Goal: Information Seeking & Learning: Check status

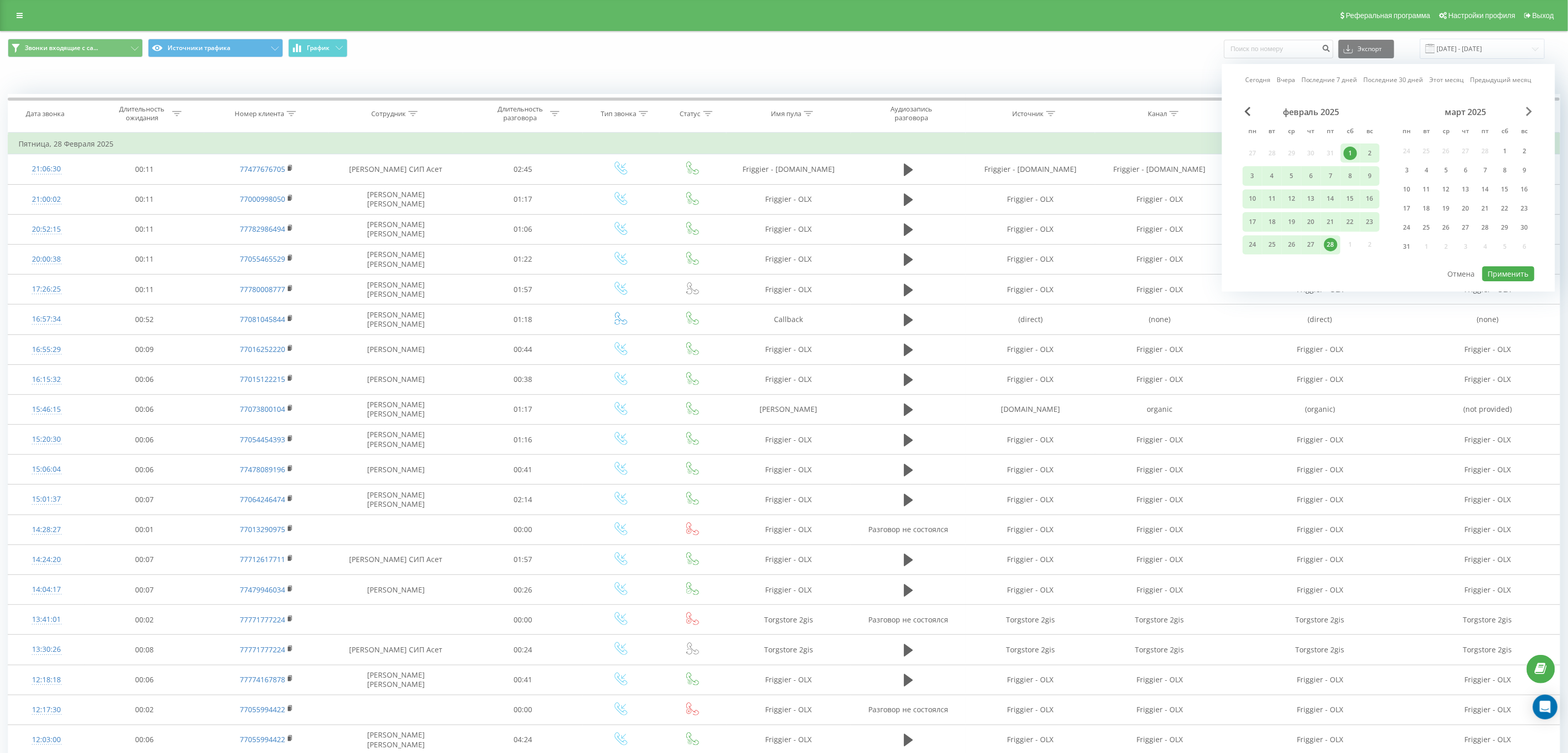
click at [1531, 112] on span "Next Month" at bounding box center [1529, 112] width 6 height 9
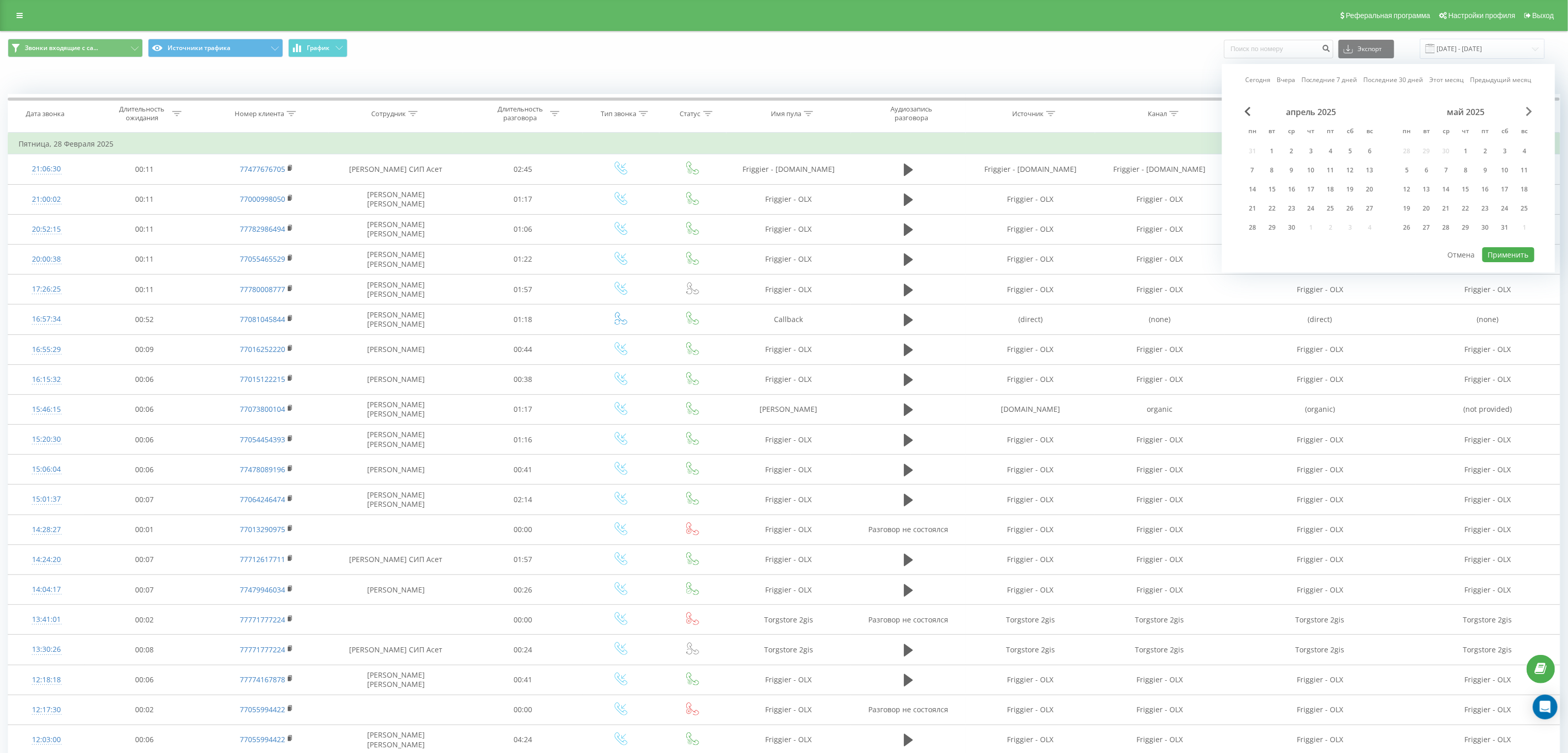
click at [1531, 112] on span "Next Month" at bounding box center [1529, 112] width 6 height 9
click at [1409, 153] on div "1" at bounding box center [1407, 150] width 13 height 13
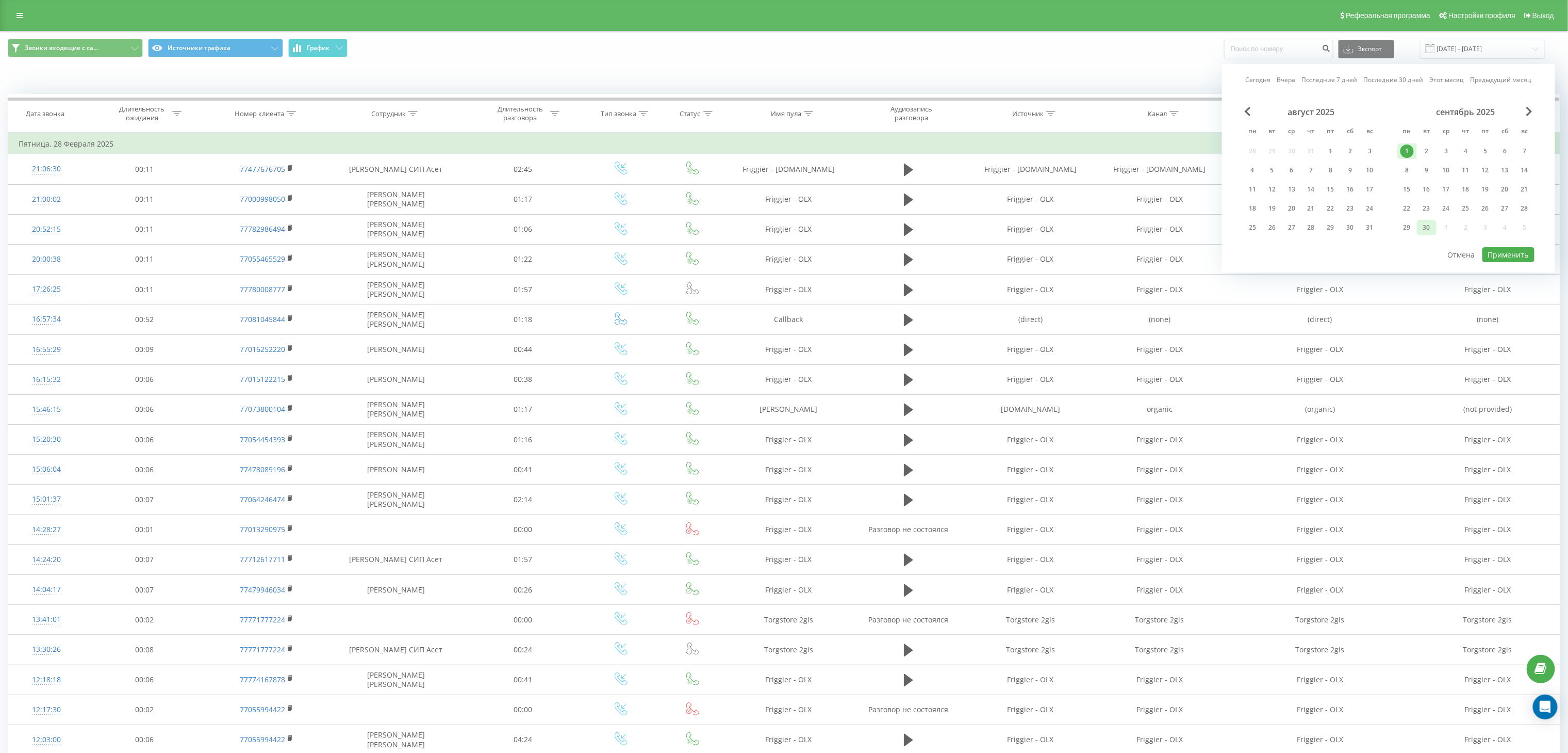
click at [1429, 221] on div "30" at bounding box center [1426, 227] width 13 height 13
click at [1511, 249] on button "Применить" at bounding box center [1508, 254] width 52 height 15
type input "[DATE] - [DATE]"
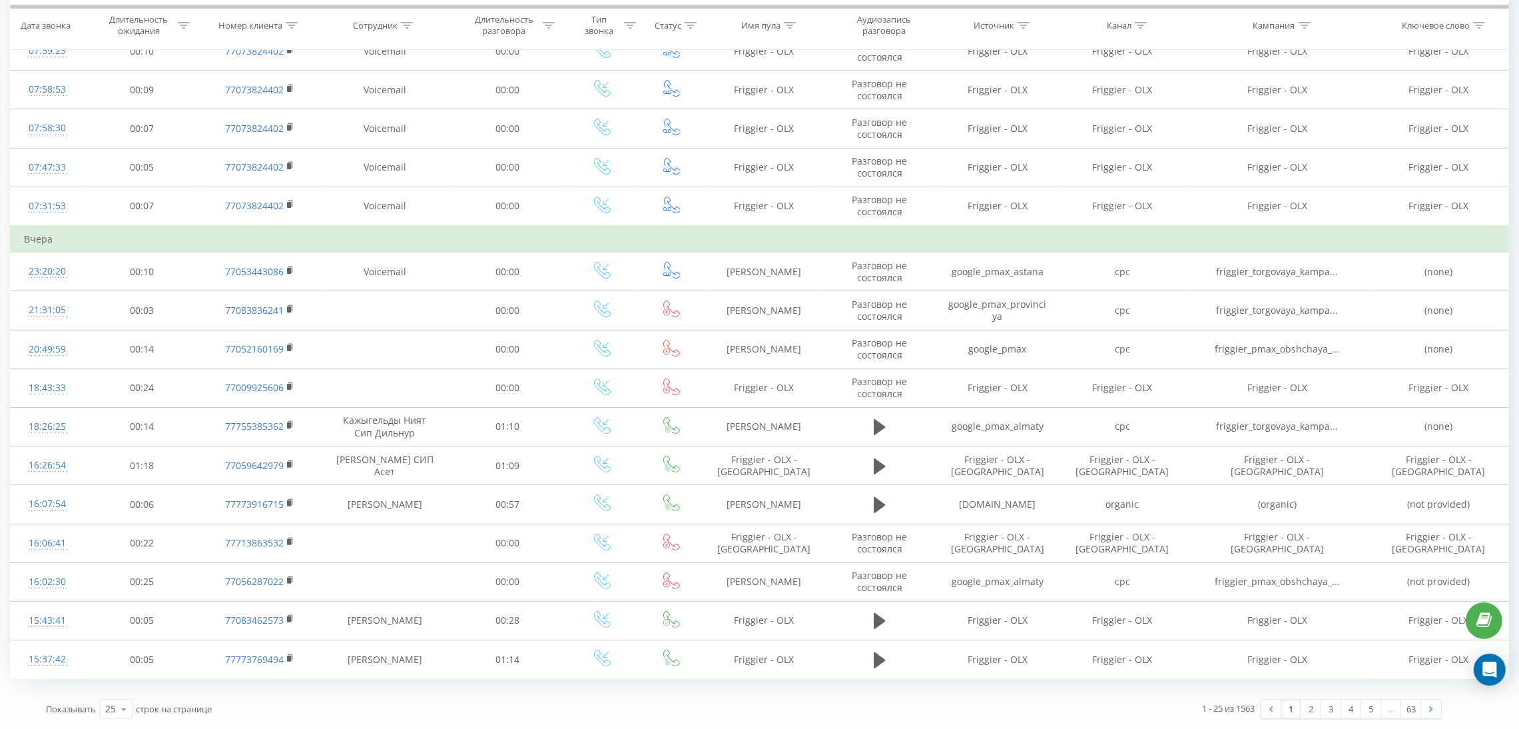
scroll to position [529, 0]
click at [123, 719] on icon at bounding box center [124, 709] width 20 height 26
click at [115, 689] on span "100" at bounding box center [113, 689] width 16 height 13
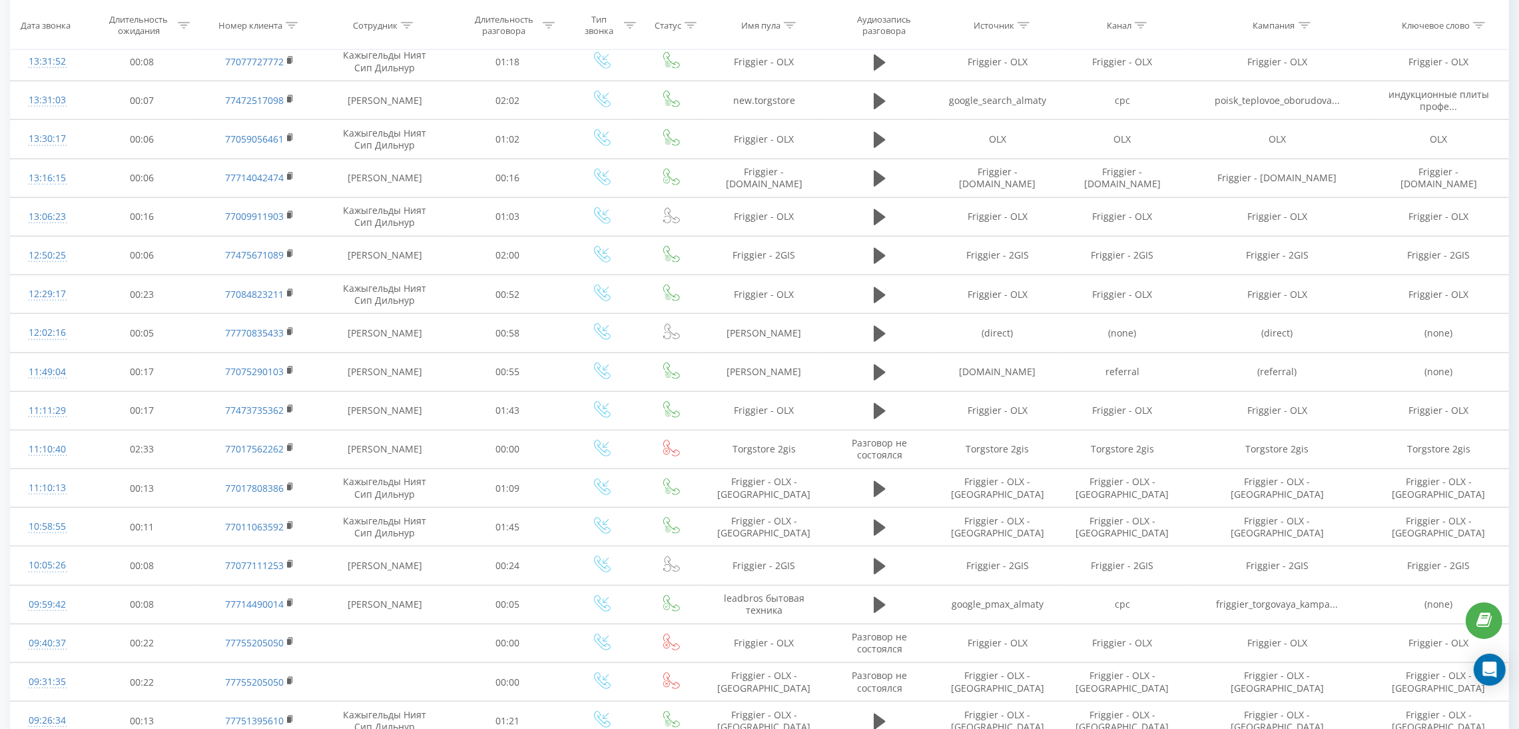
scroll to position [2327, 0]
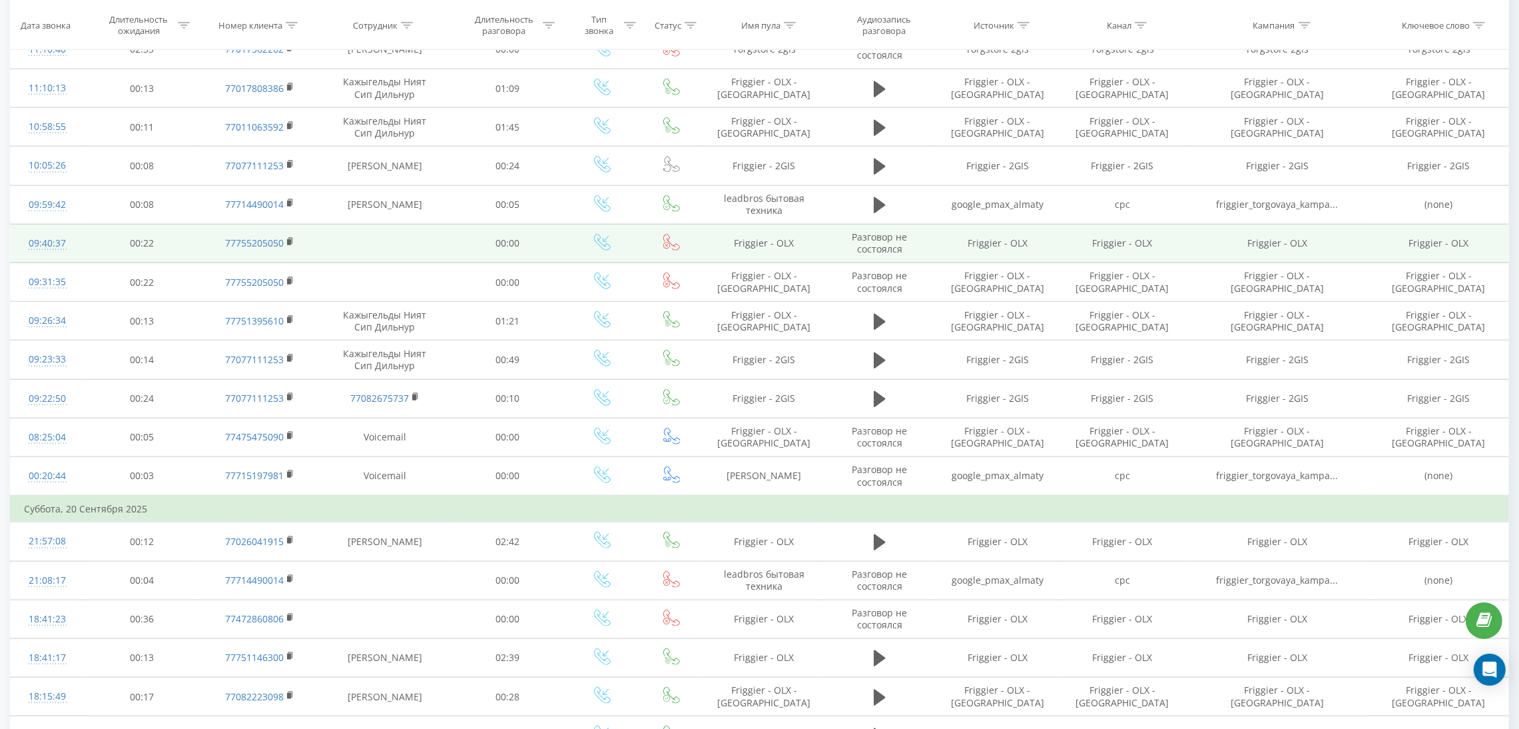
click at [760, 262] on td "Friggier - OLX" at bounding box center [764, 243] width 121 height 39
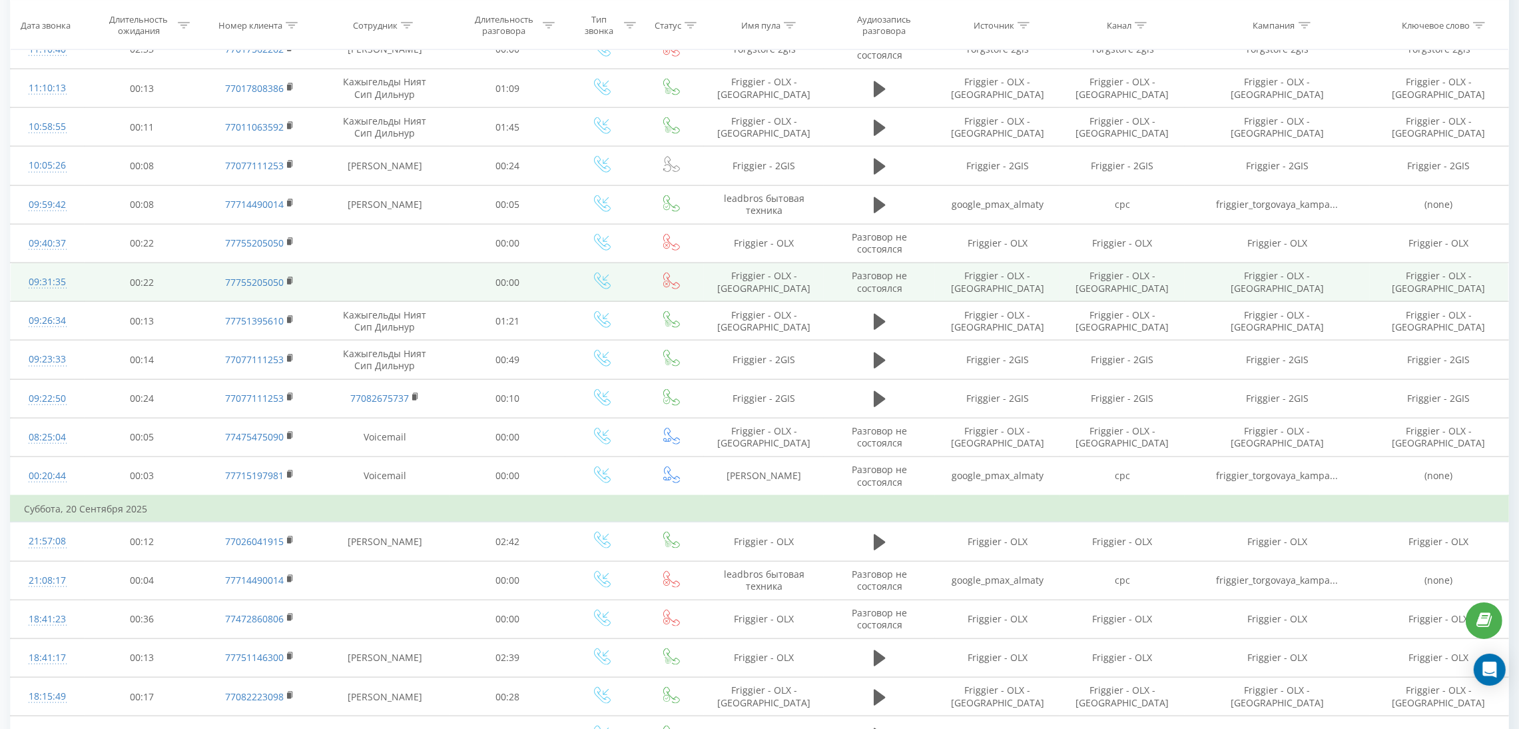
click at [754, 291] on td "Friggier - OLX - [GEOGRAPHIC_DATA]" at bounding box center [764, 282] width 121 height 39
click at [805, 302] on td "Friggier - OLX - [GEOGRAPHIC_DATA]" at bounding box center [764, 282] width 121 height 39
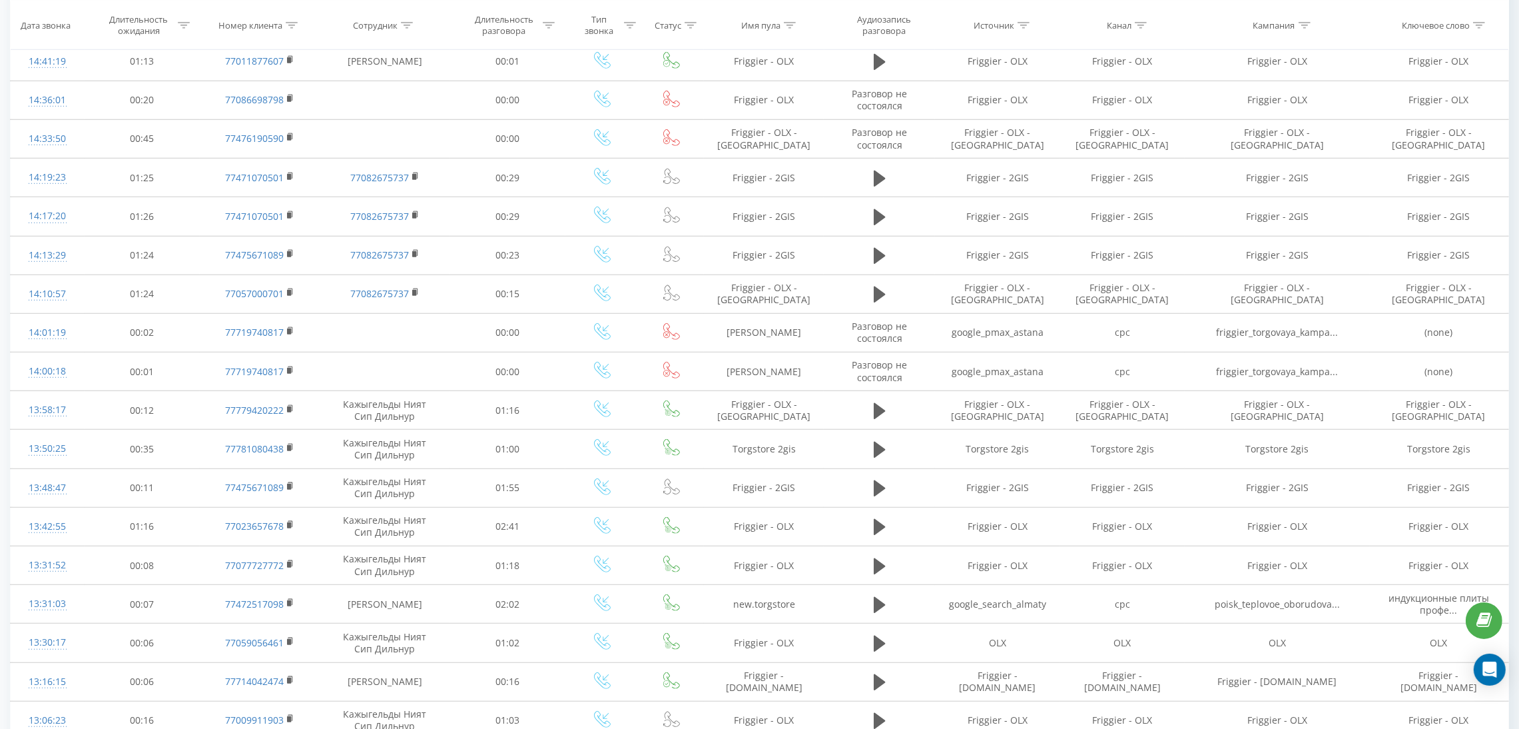
scroll to position [1428, 0]
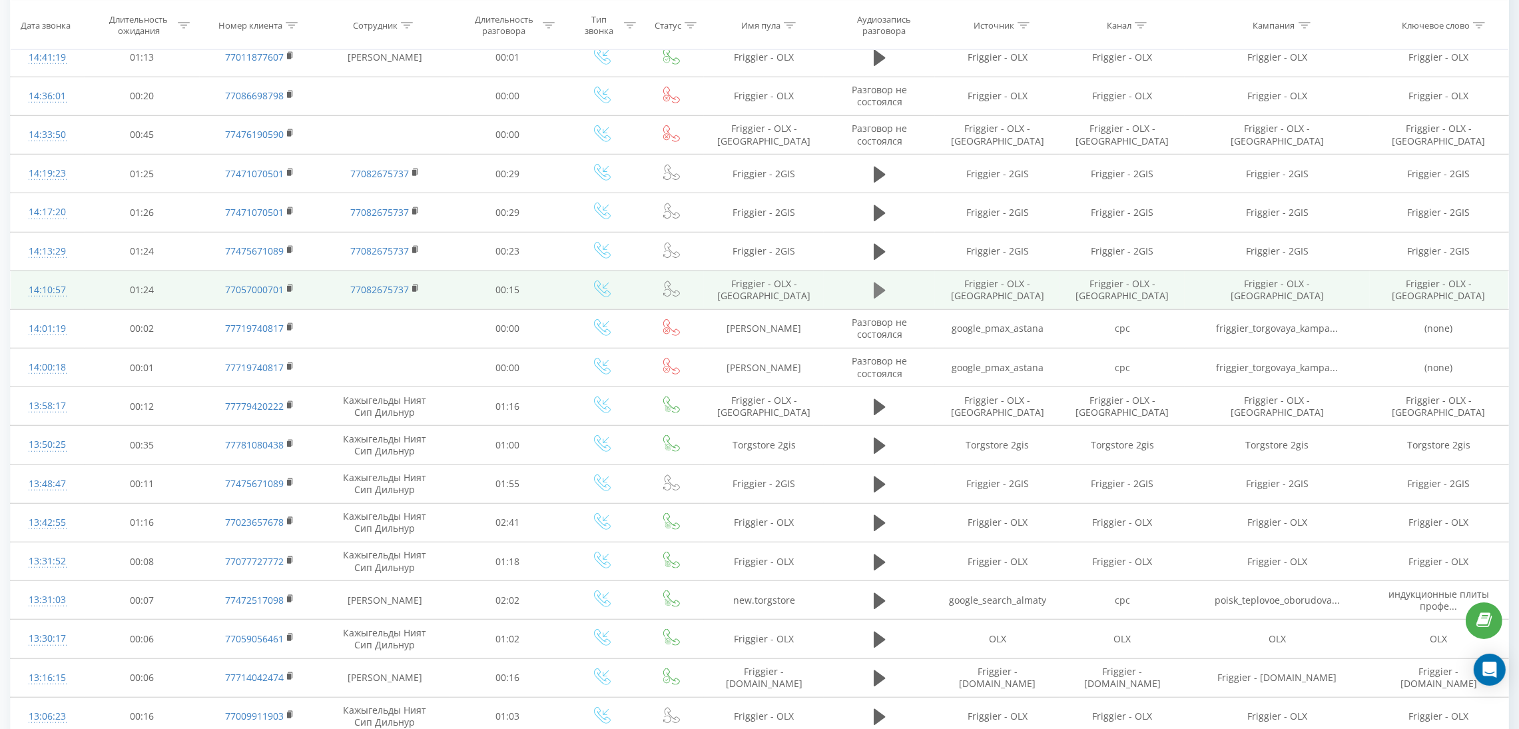
click at [880, 300] on icon at bounding box center [880, 290] width 12 height 19
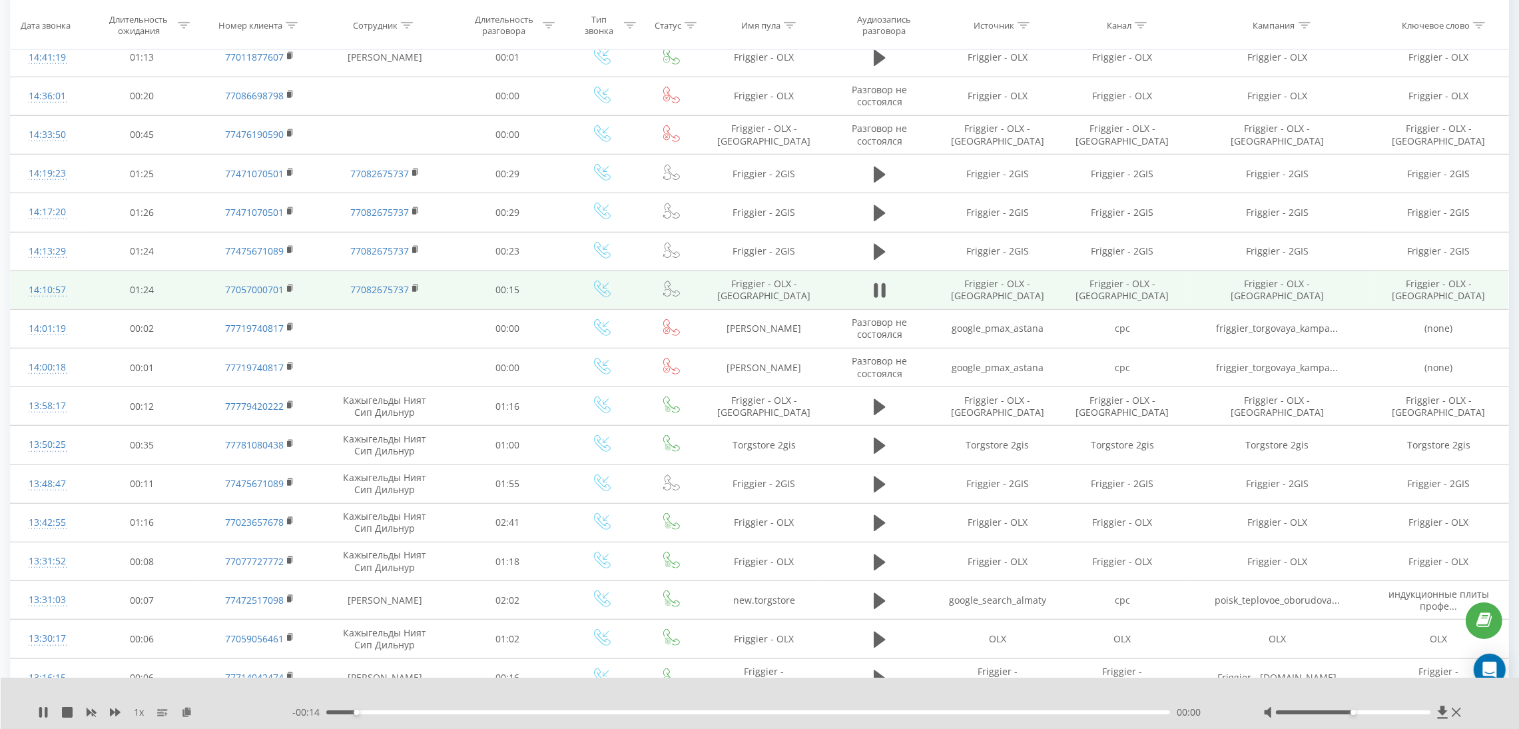
click at [474, 715] on div "- 00:14 00:00 00:00" at bounding box center [761, 711] width 938 height 13
drag, startPoint x: 529, startPoint y: 715, endPoint x: 589, endPoint y: 711, distance: 60.0
click at [531, 715] on div "- 00:14 00:01 00:01" at bounding box center [761, 711] width 938 height 13
click at [589, 711] on div "00:04" at bounding box center [748, 712] width 844 height 4
drag, startPoint x: 1363, startPoint y: 711, endPoint x: 1425, endPoint y: 709, distance: 62.0
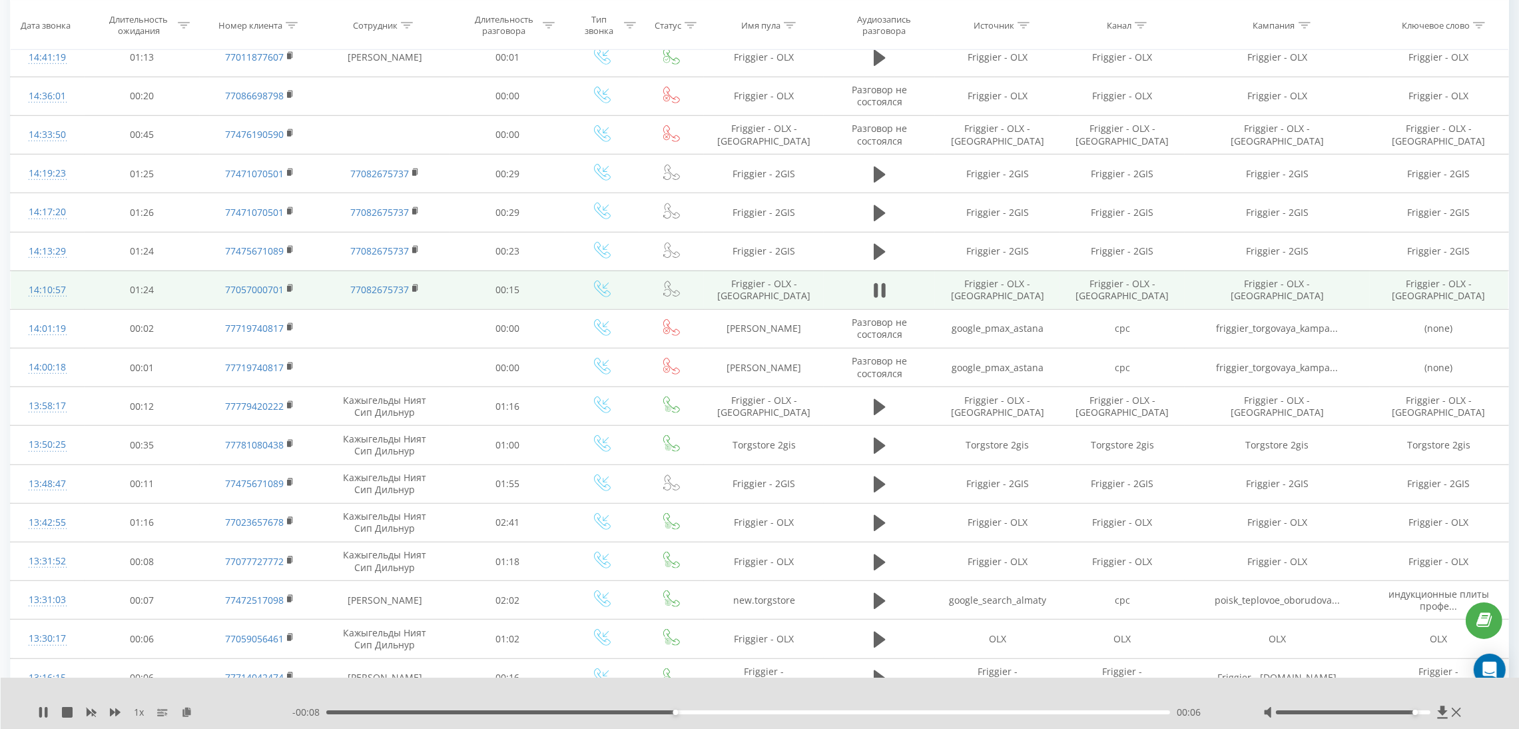
click at [1425, 711] on div at bounding box center [1353, 712] width 155 height 4
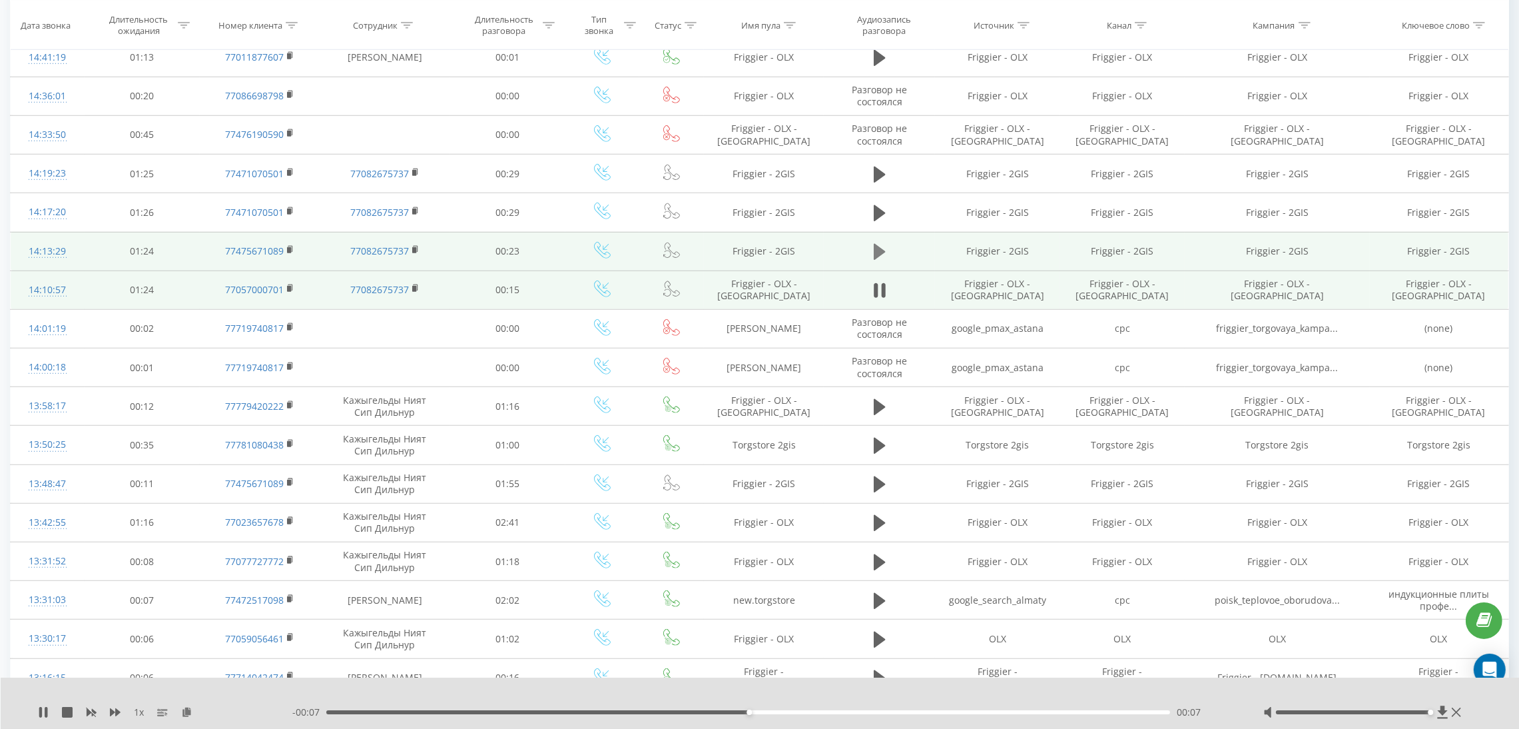
click at [876, 260] on icon at bounding box center [880, 252] width 12 height 16
click at [880, 261] on icon at bounding box center [880, 251] width 12 height 19
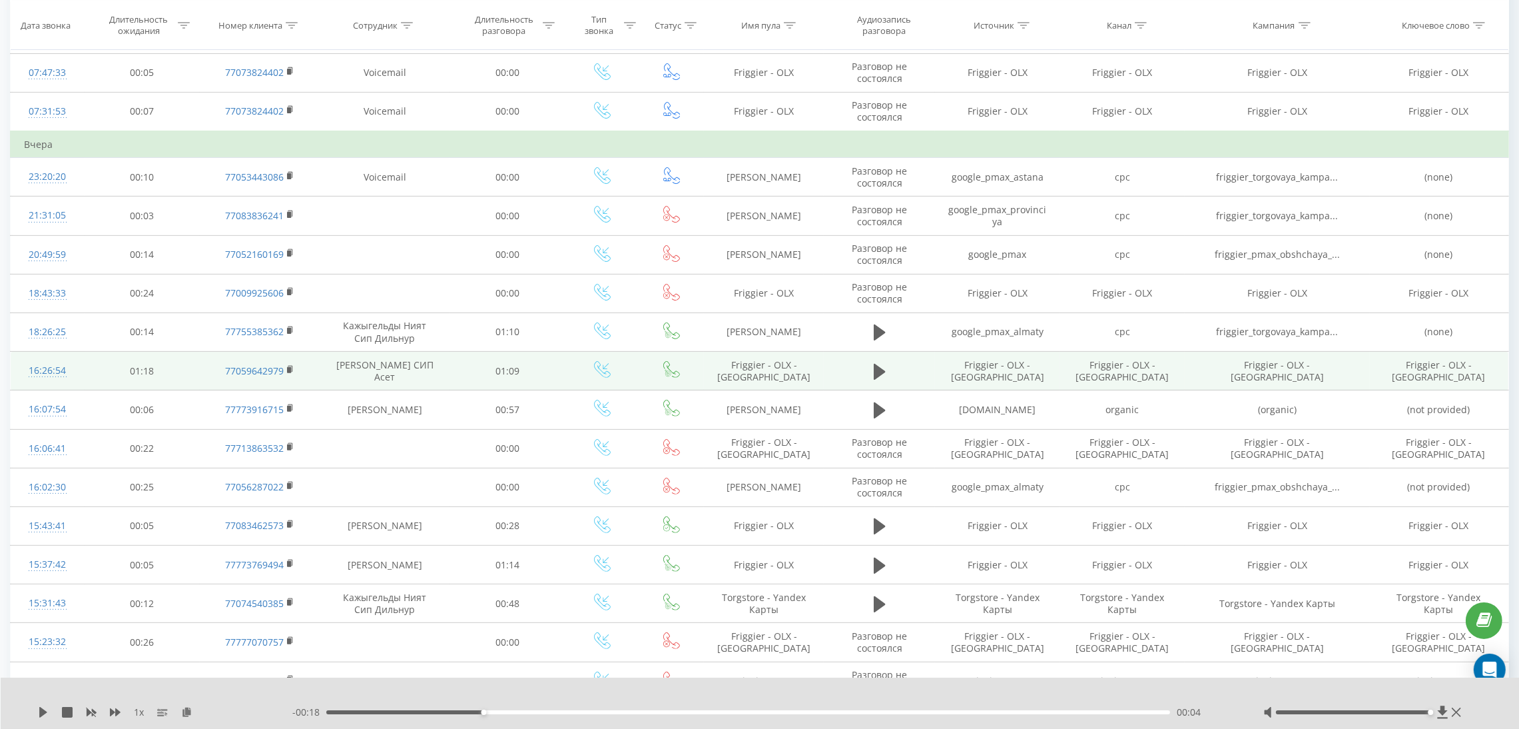
scroll to position [629, 0]
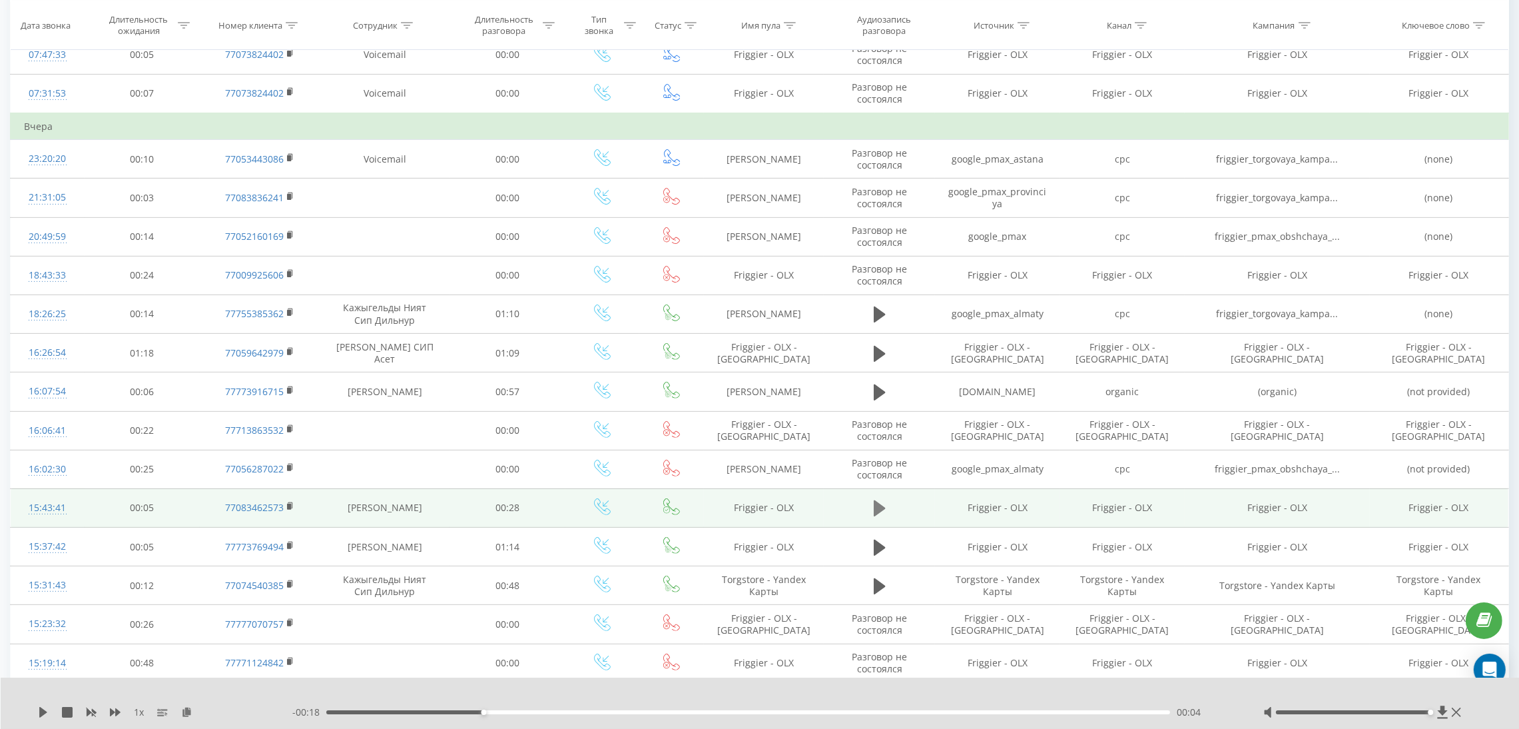
click at [874, 516] on icon at bounding box center [880, 508] width 12 height 16
click at [936, 527] on td "Friggier - OLX" at bounding box center [997, 507] width 125 height 39
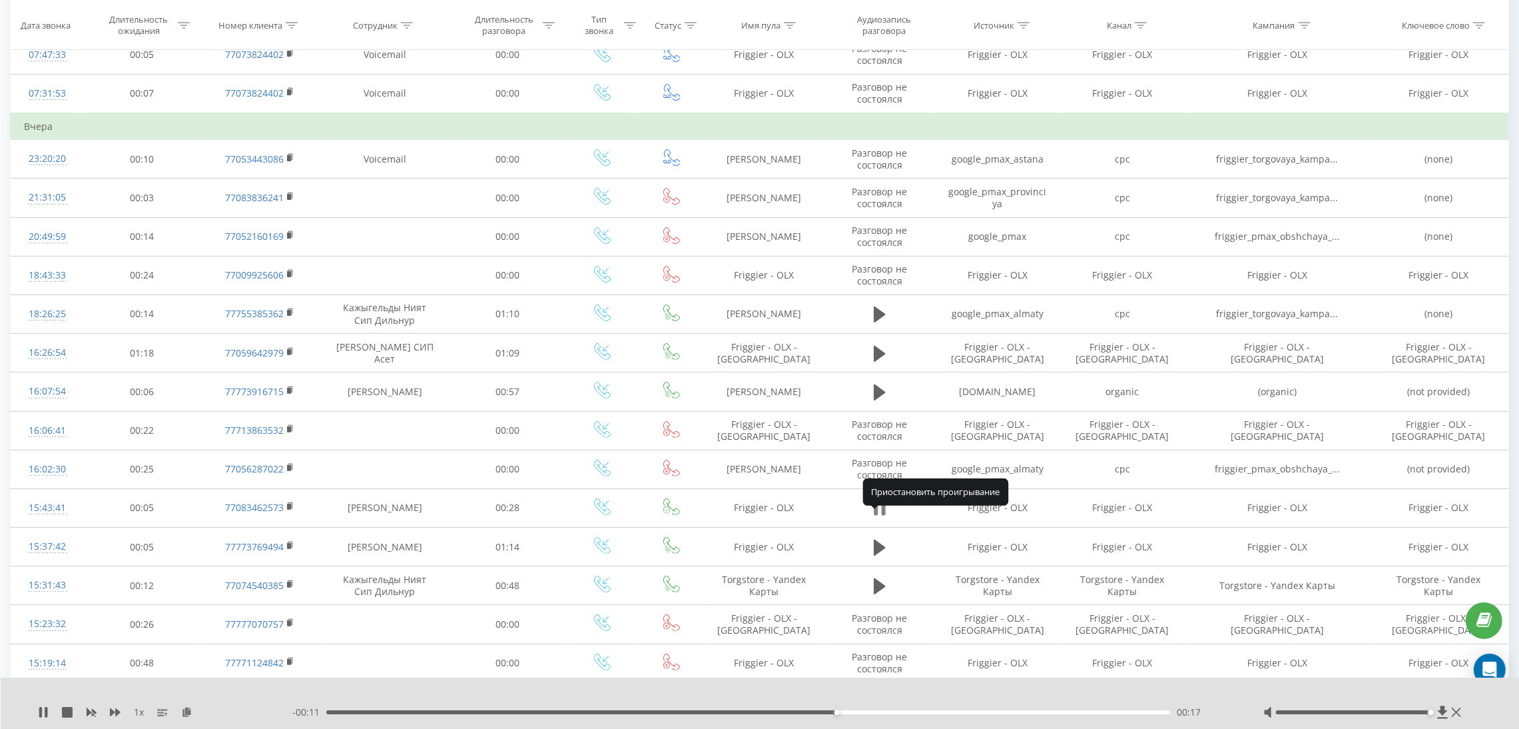
click at [878, 513] on icon at bounding box center [880, 508] width 12 height 19
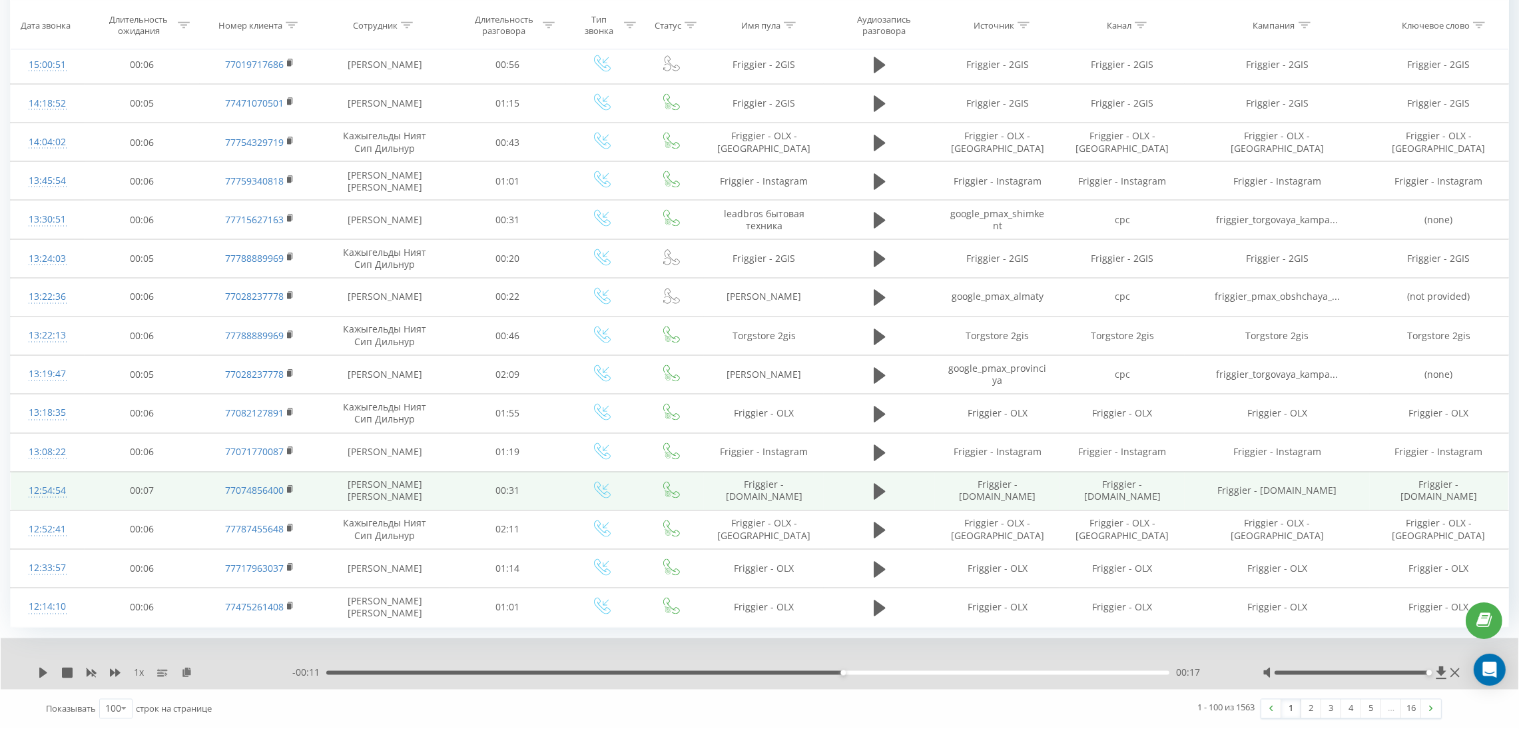
scroll to position [3554, 0]
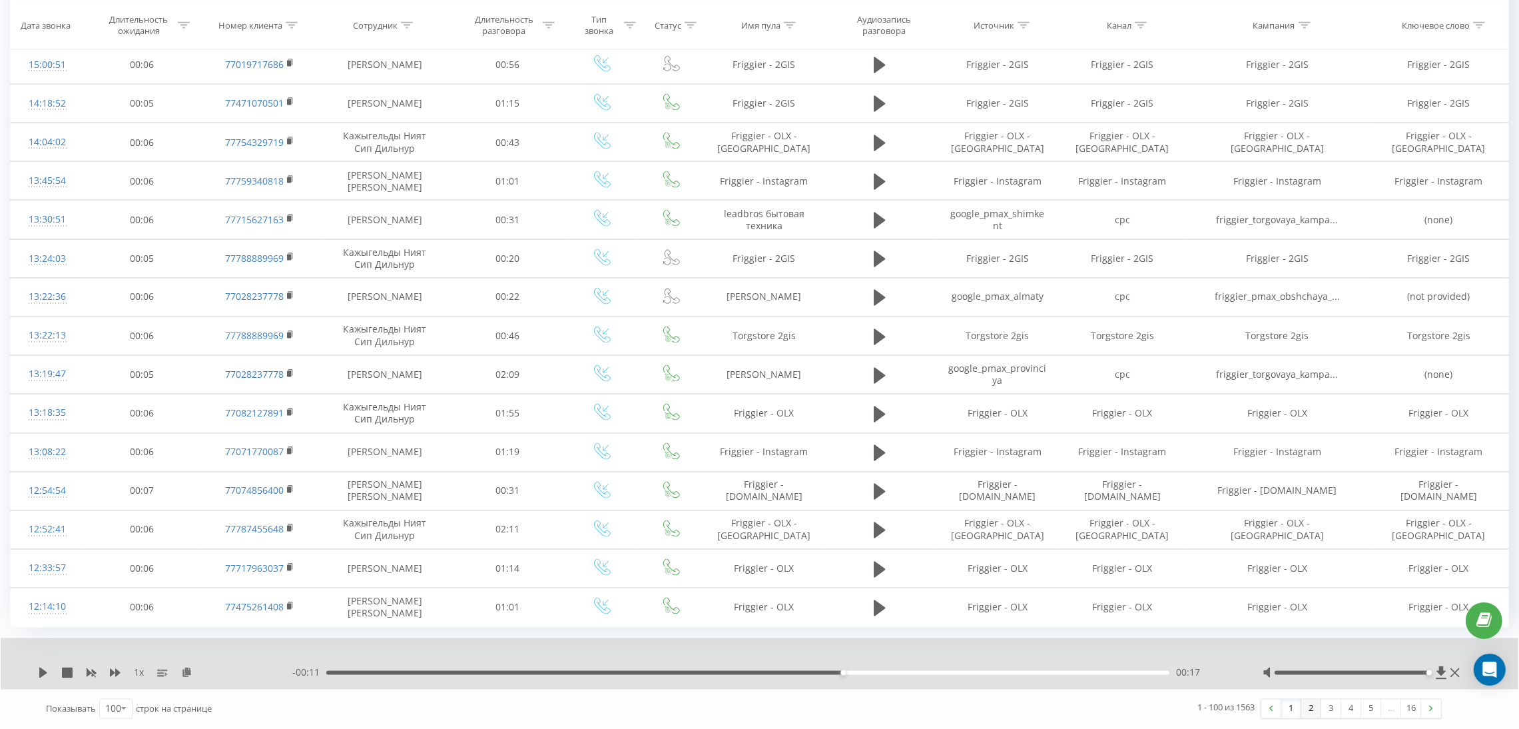
click at [1311, 707] on link "2" at bounding box center [1311, 708] width 20 height 19
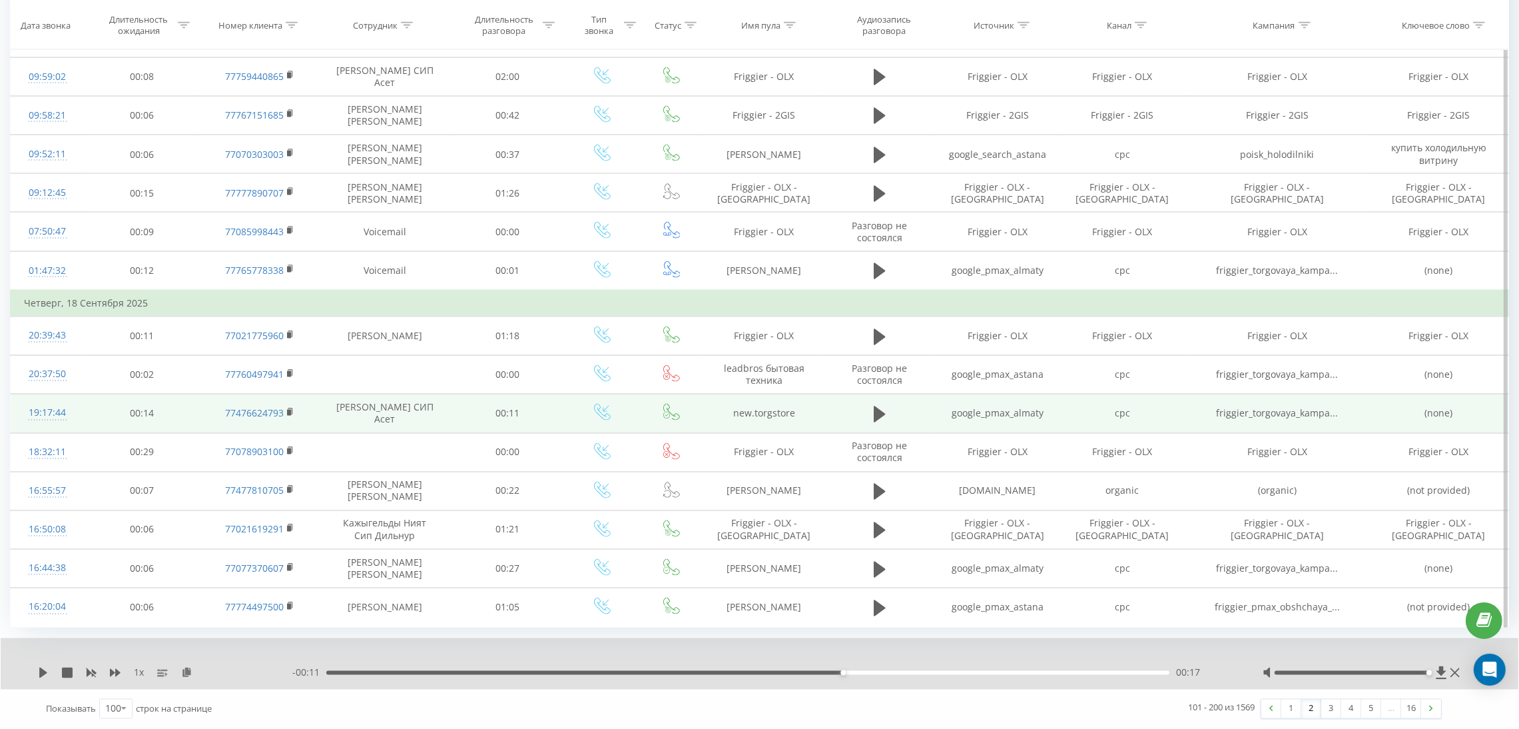
scroll to position [3615, 0]
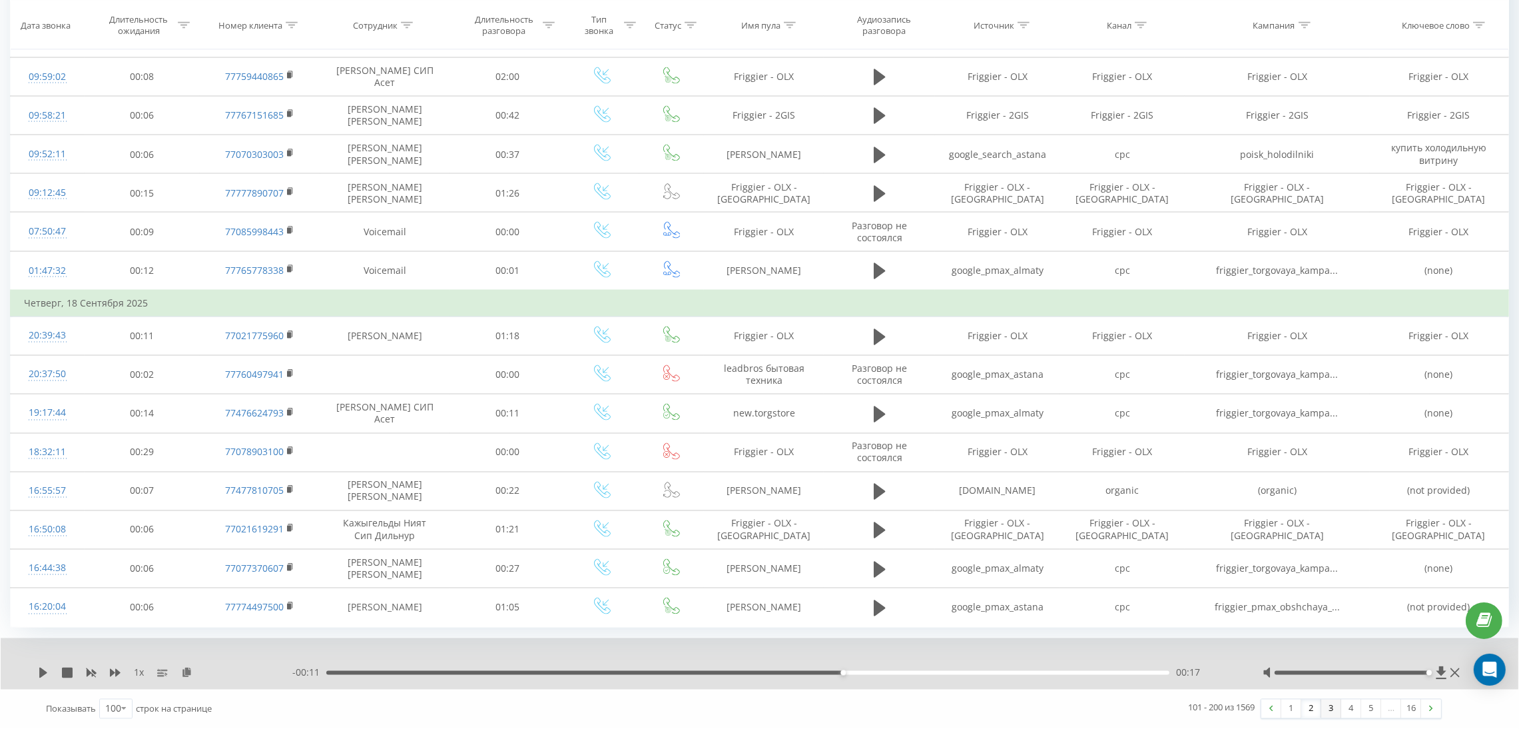
click at [1325, 705] on link "3" at bounding box center [1331, 708] width 20 height 19
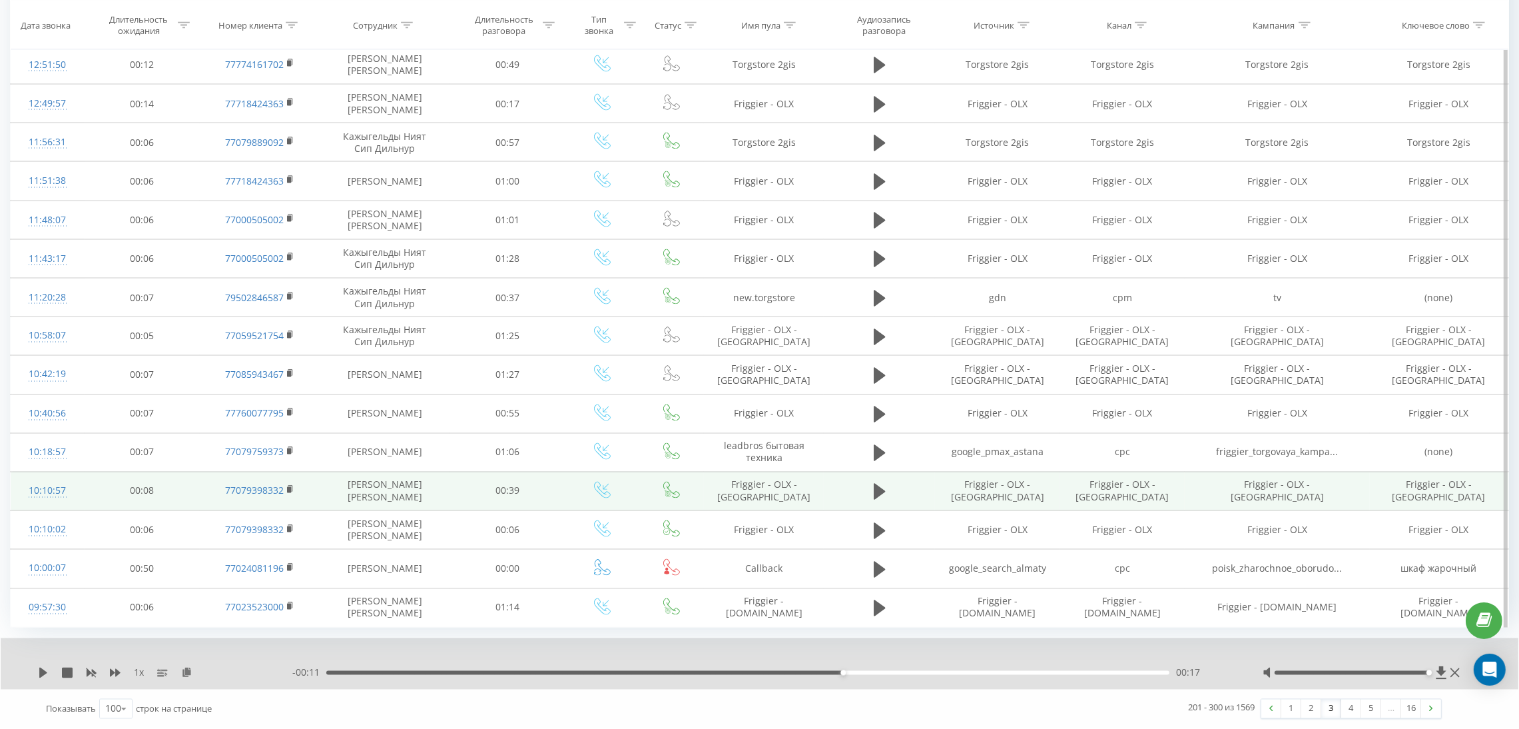
scroll to position [3548, 0]
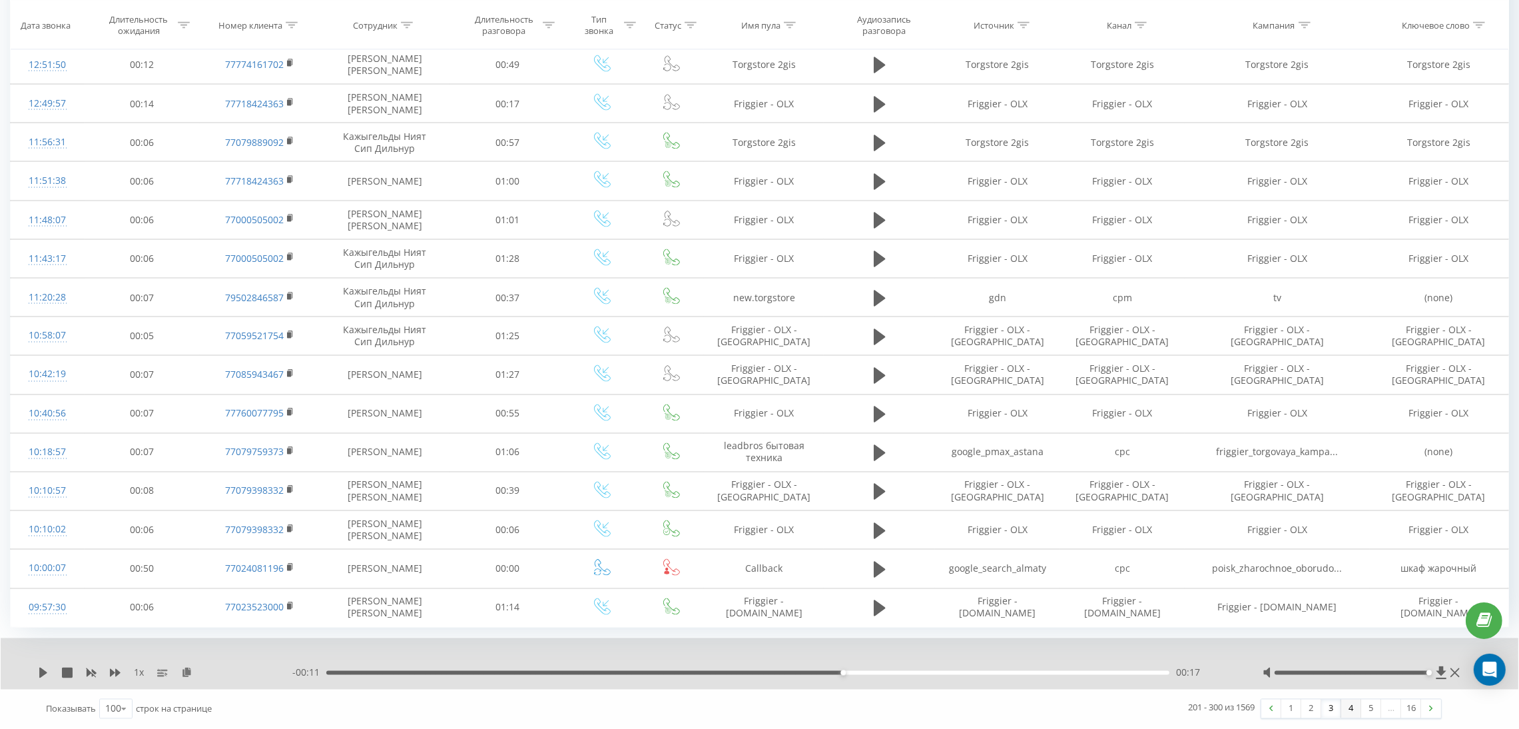
click at [1359, 709] on link "4" at bounding box center [1351, 708] width 20 height 19
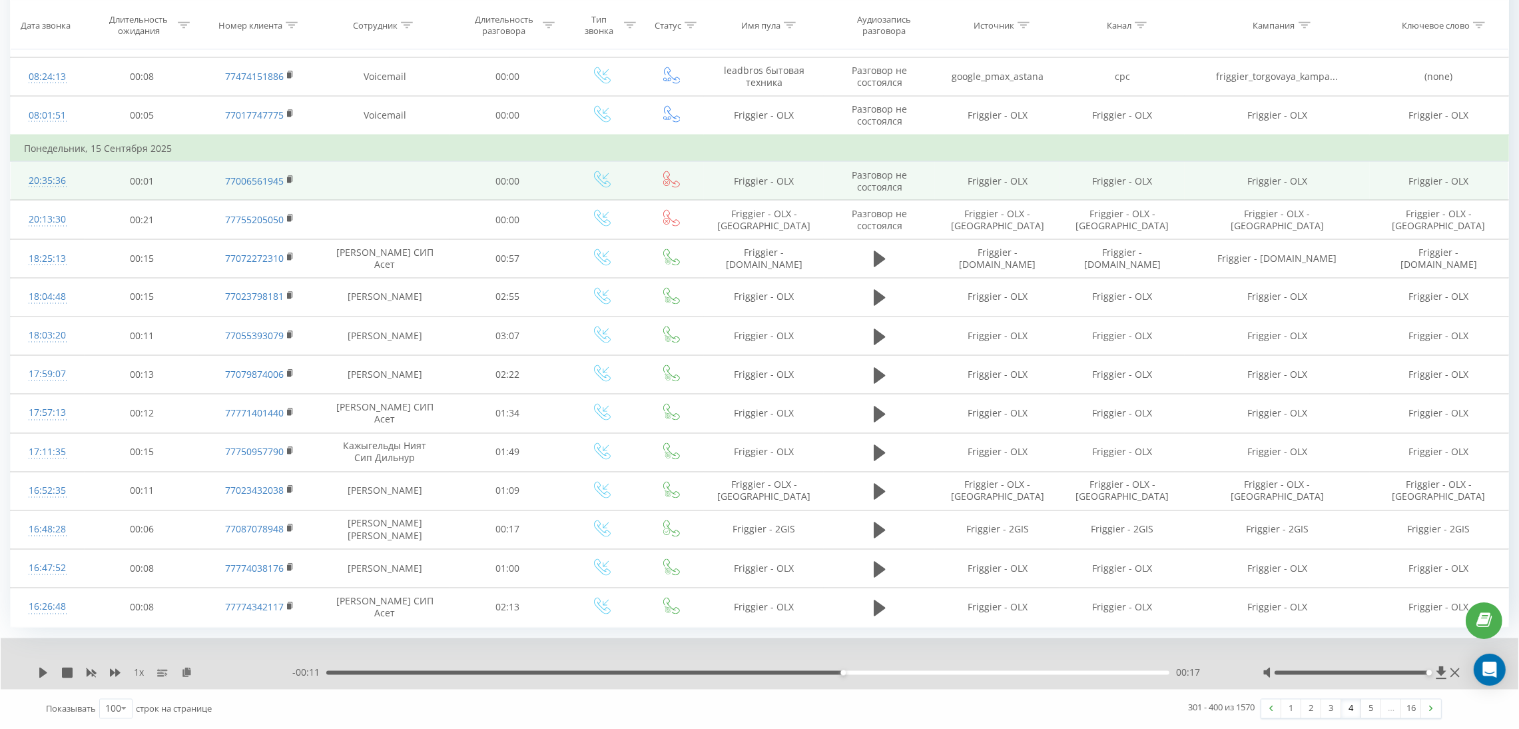
scroll to position [3585, 0]
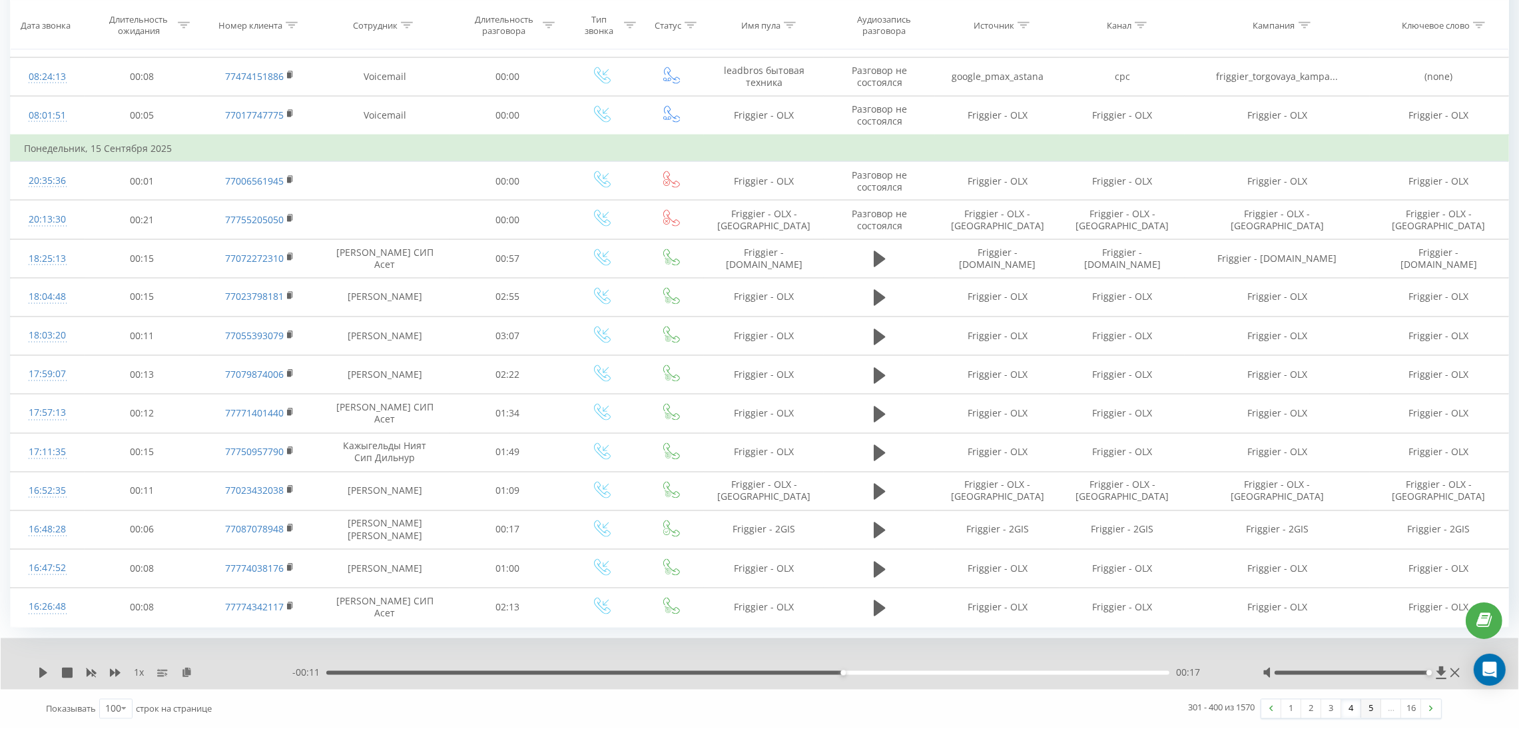
click at [1361, 711] on link "5" at bounding box center [1371, 708] width 20 height 19
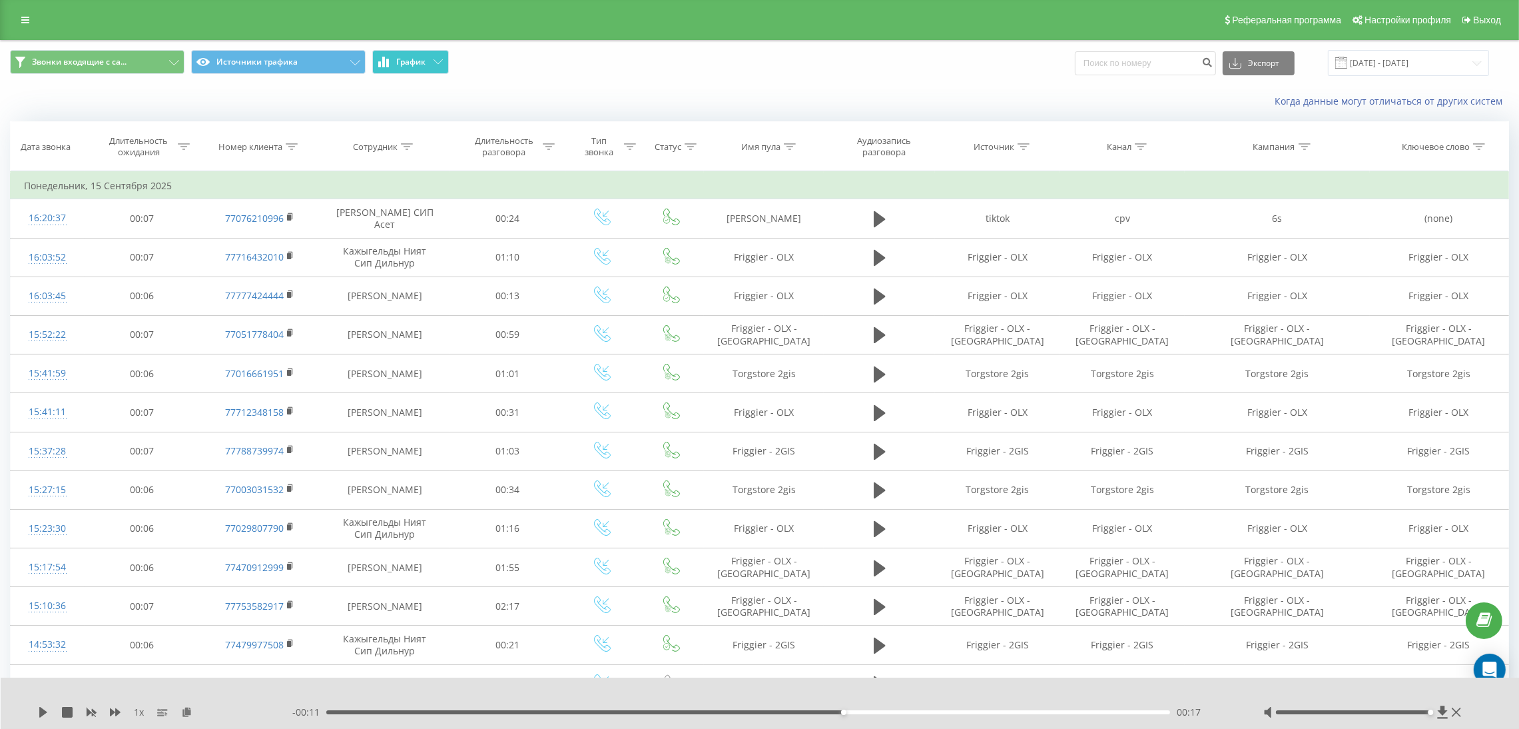
click at [420, 68] on button "График" at bounding box center [410, 62] width 77 height 24
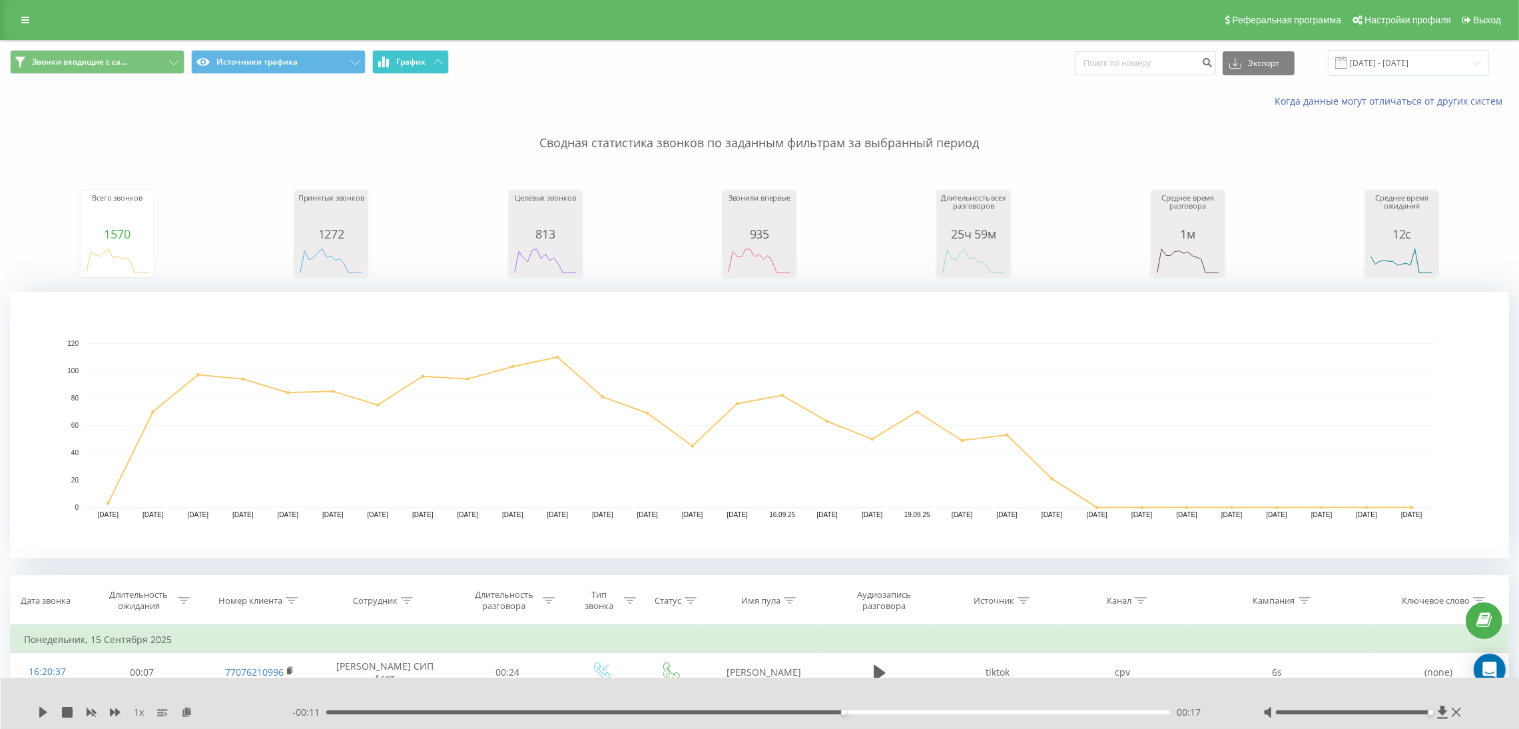
click at [429, 57] on button "График" at bounding box center [410, 62] width 77 height 24
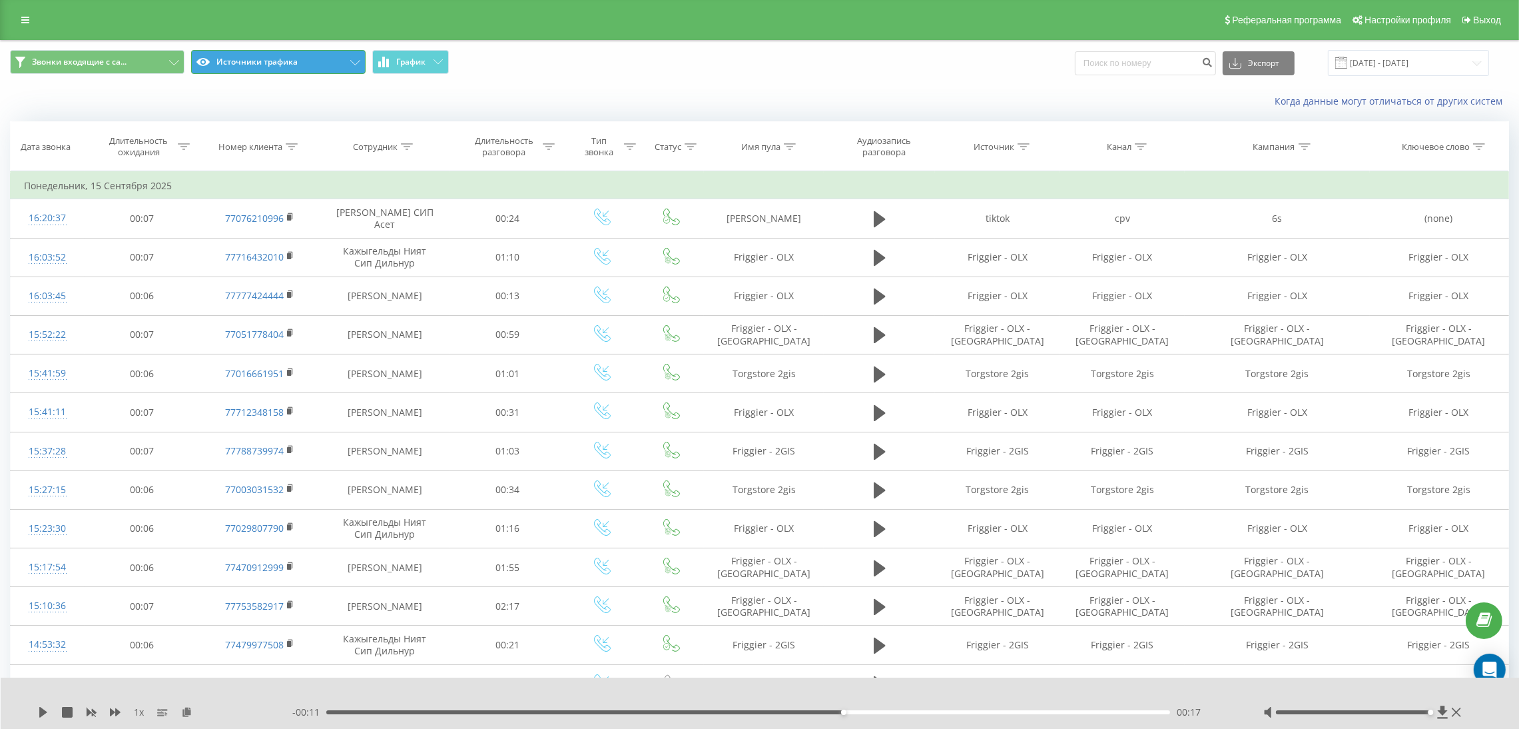
click at [322, 65] on button "Источники трафика" at bounding box center [278, 62] width 174 height 24
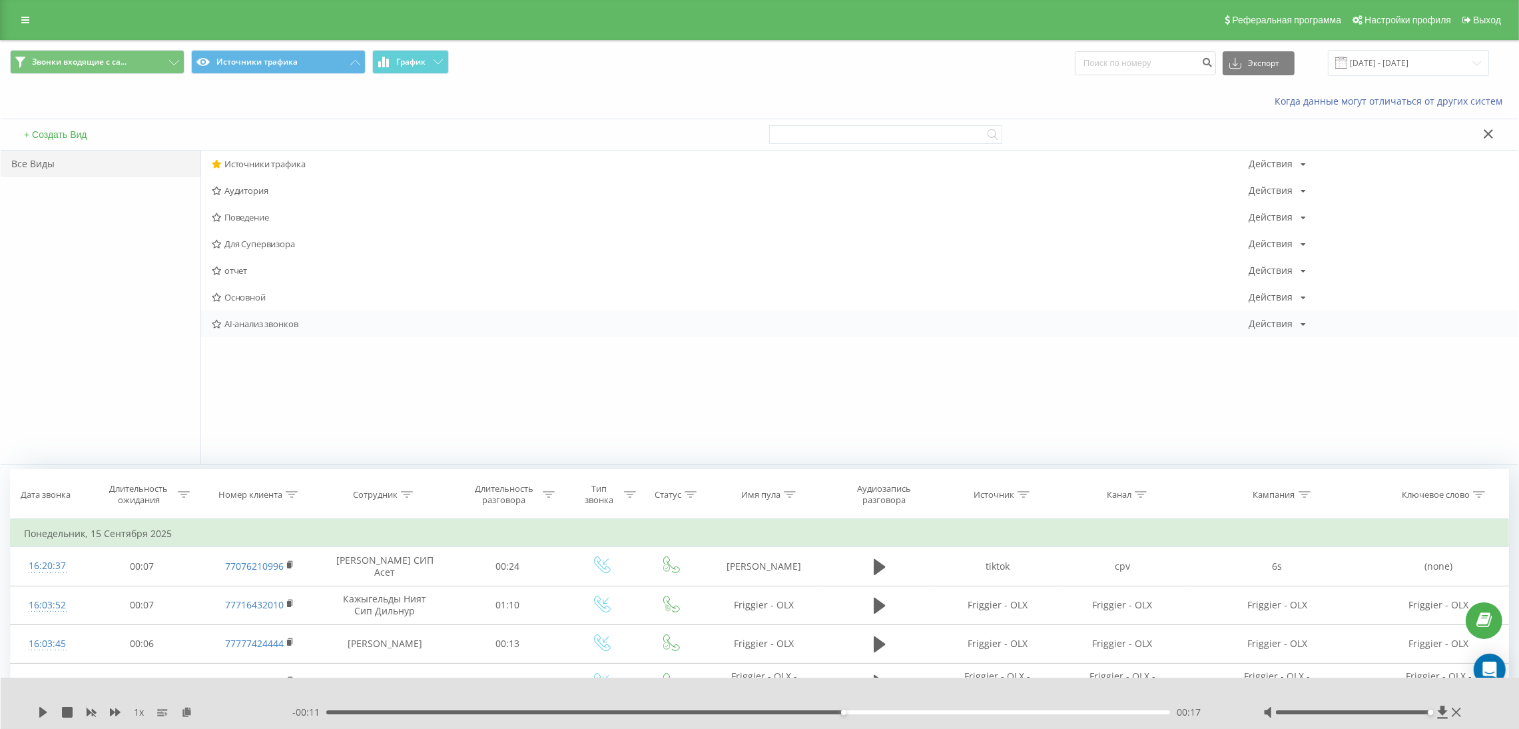
click at [280, 319] on span "AI-анализ звонков" at bounding box center [730, 323] width 1037 height 9
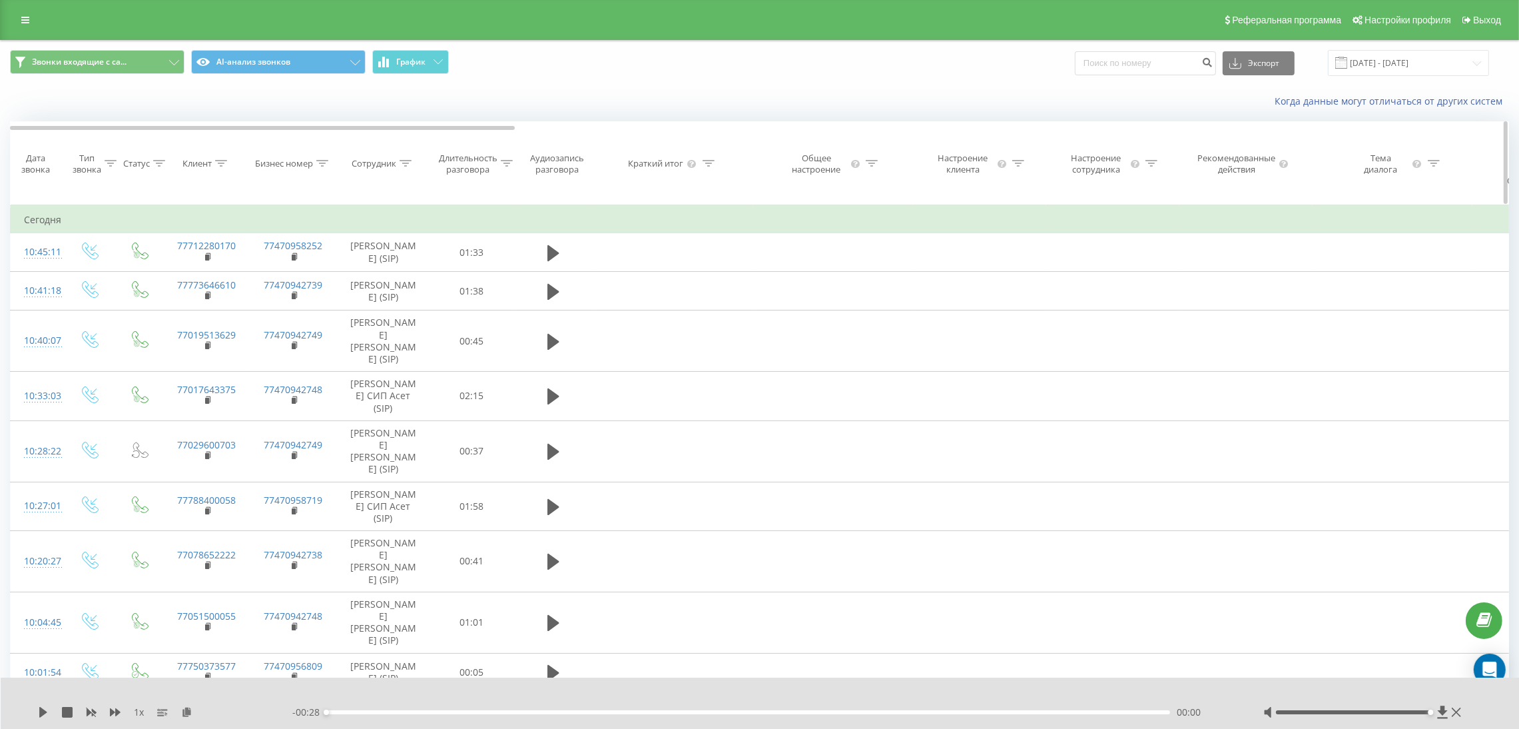
click at [320, 161] on icon at bounding box center [322, 163] width 12 height 7
click at [303, 275] on input "text" at bounding box center [293, 275] width 117 height 23
click button "OK" at bounding box center [322, 302] width 57 height 17
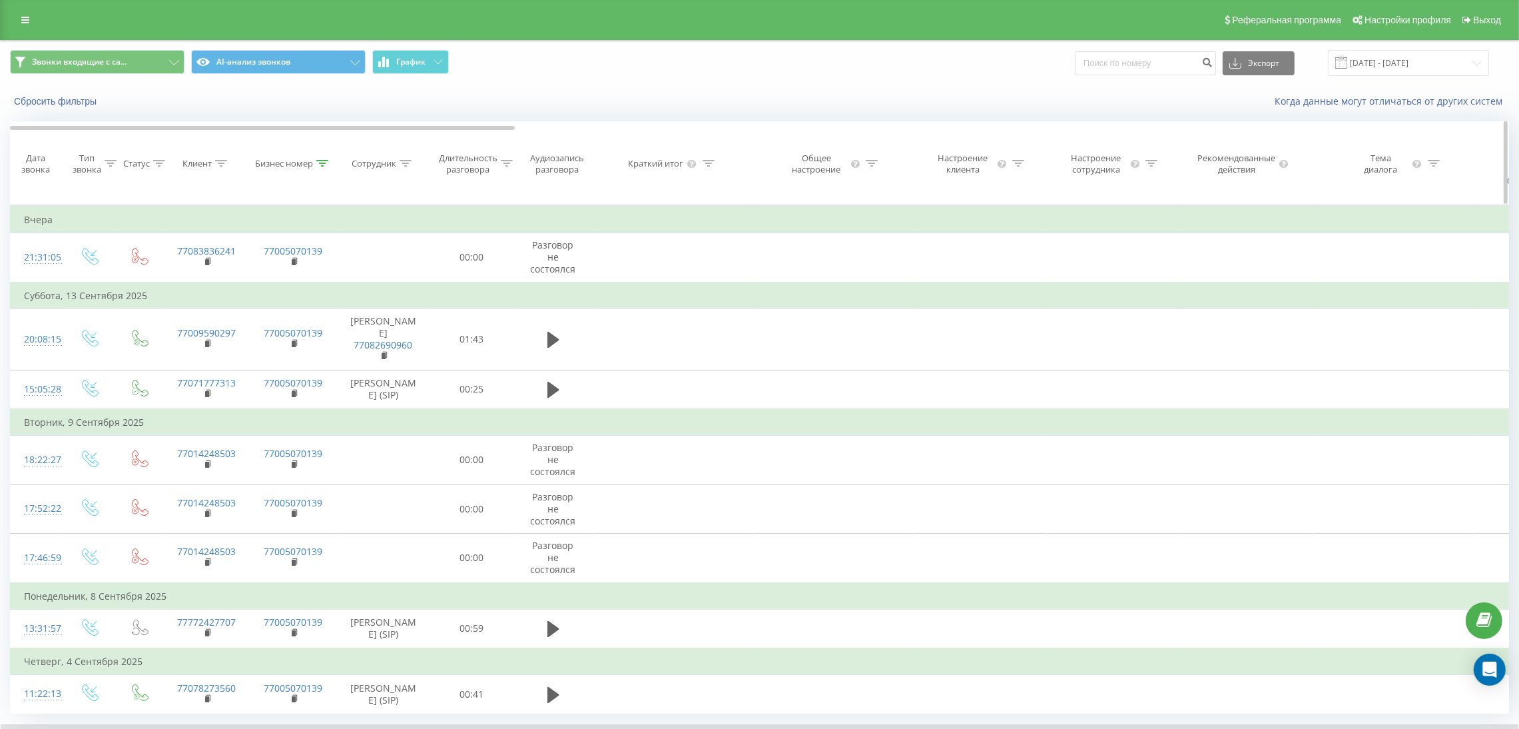
click at [326, 161] on icon at bounding box center [322, 163] width 12 height 7
click at [298, 272] on input "7005070139" at bounding box center [293, 275] width 117 height 23
type input "3"
type input "2733"
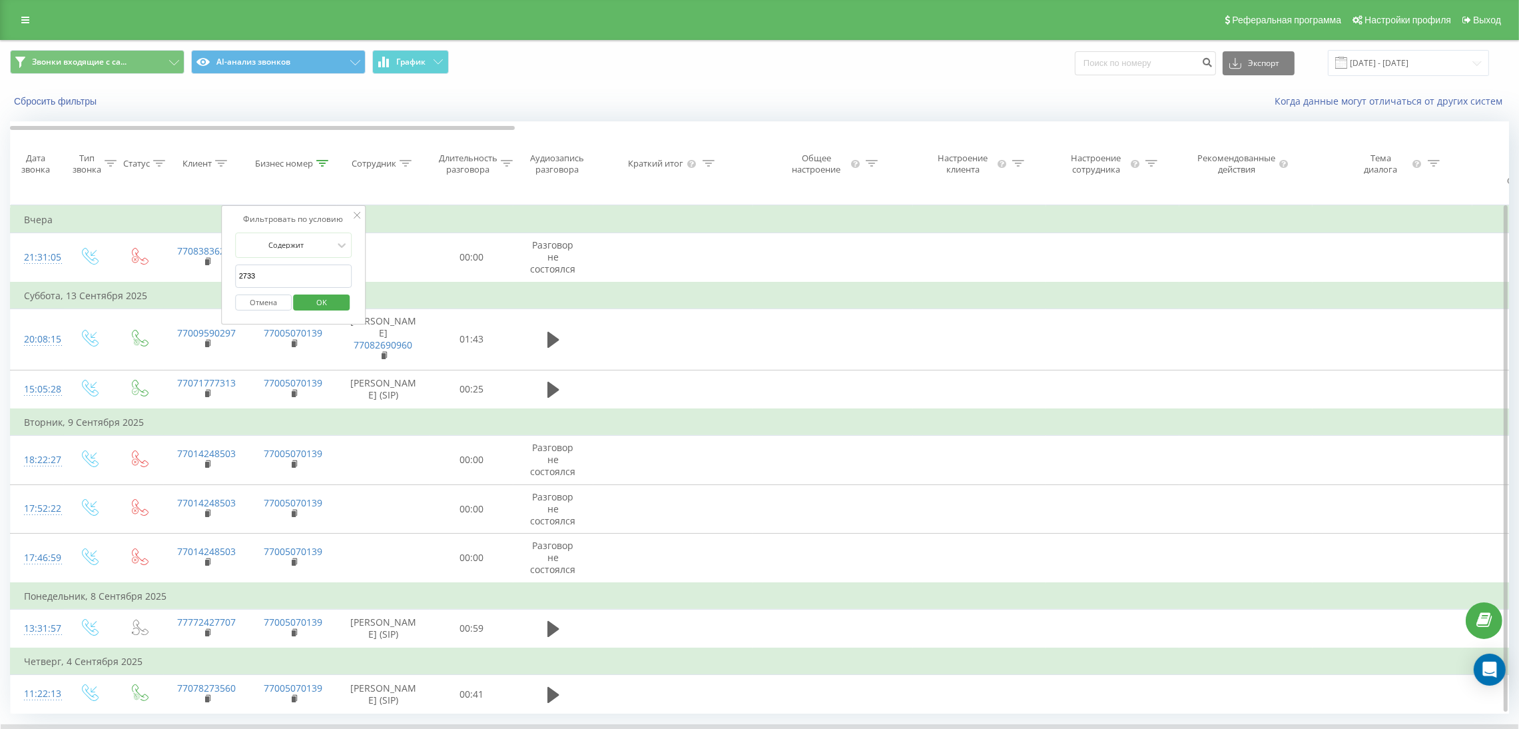
click button "OK" at bounding box center [322, 302] width 57 height 17
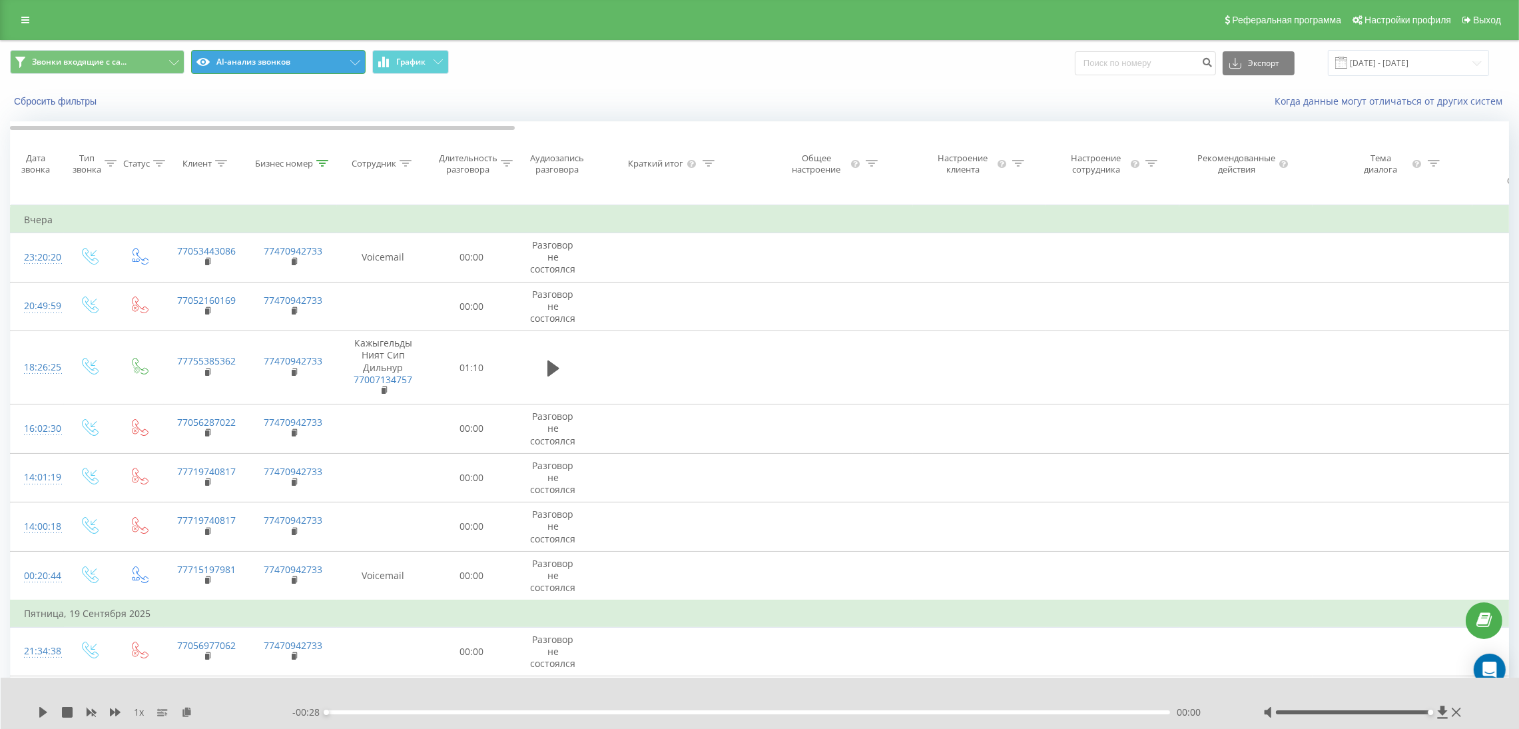
click at [333, 57] on button "AI-анализ звонков" at bounding box center [278, 62] width 174 height 24
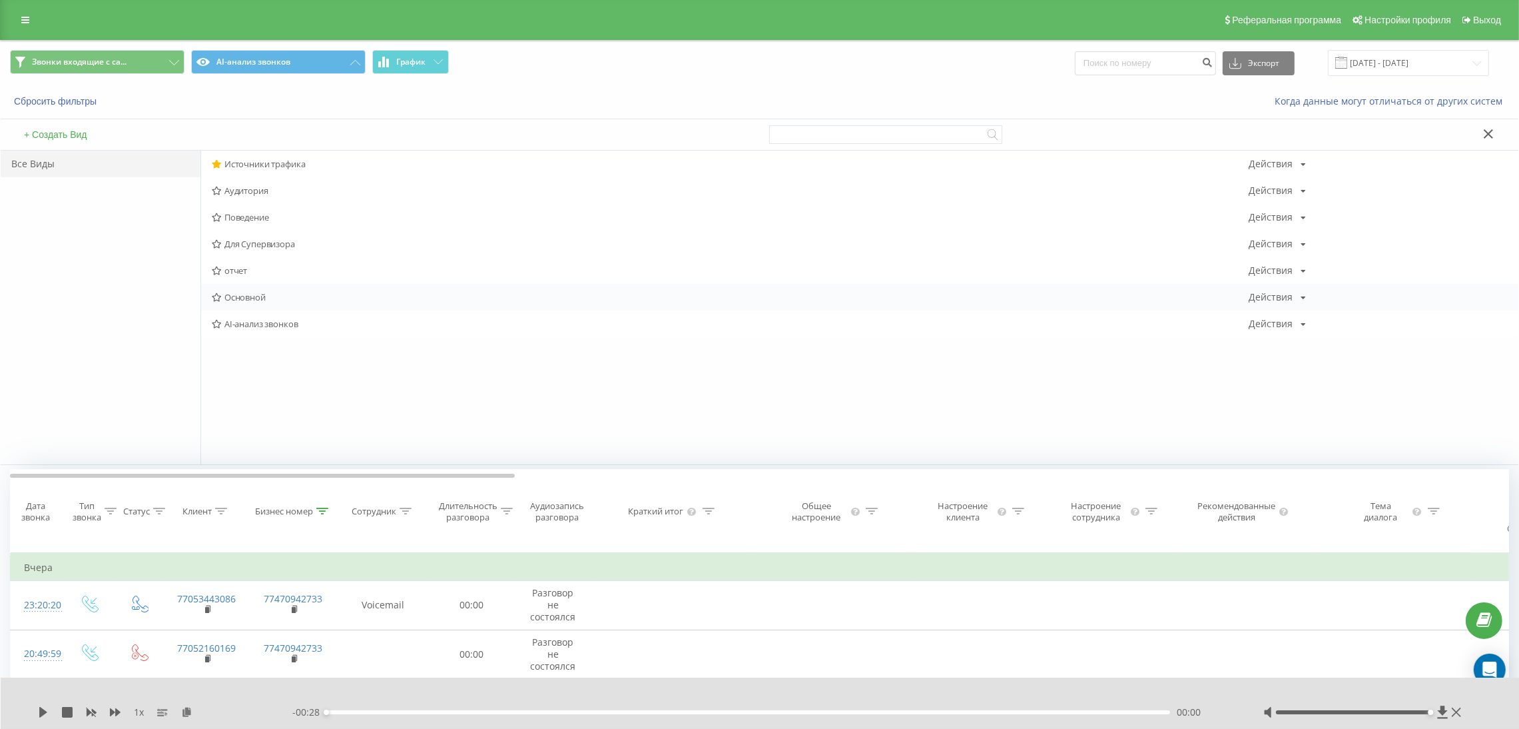
click at [294, 297] on span "Основной" at bounding box center [730, 296] width 1037 height 9
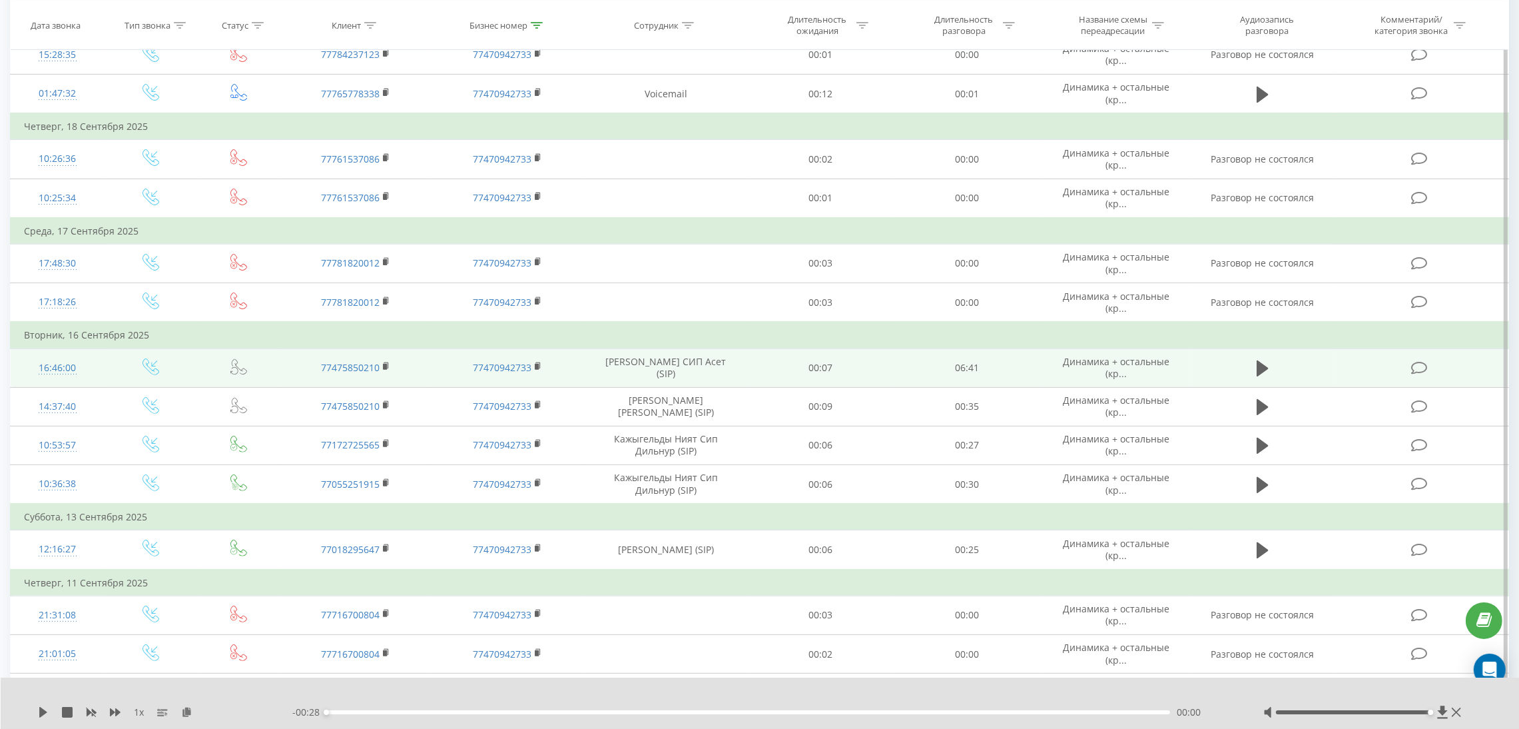
scroll to position [617, 0]
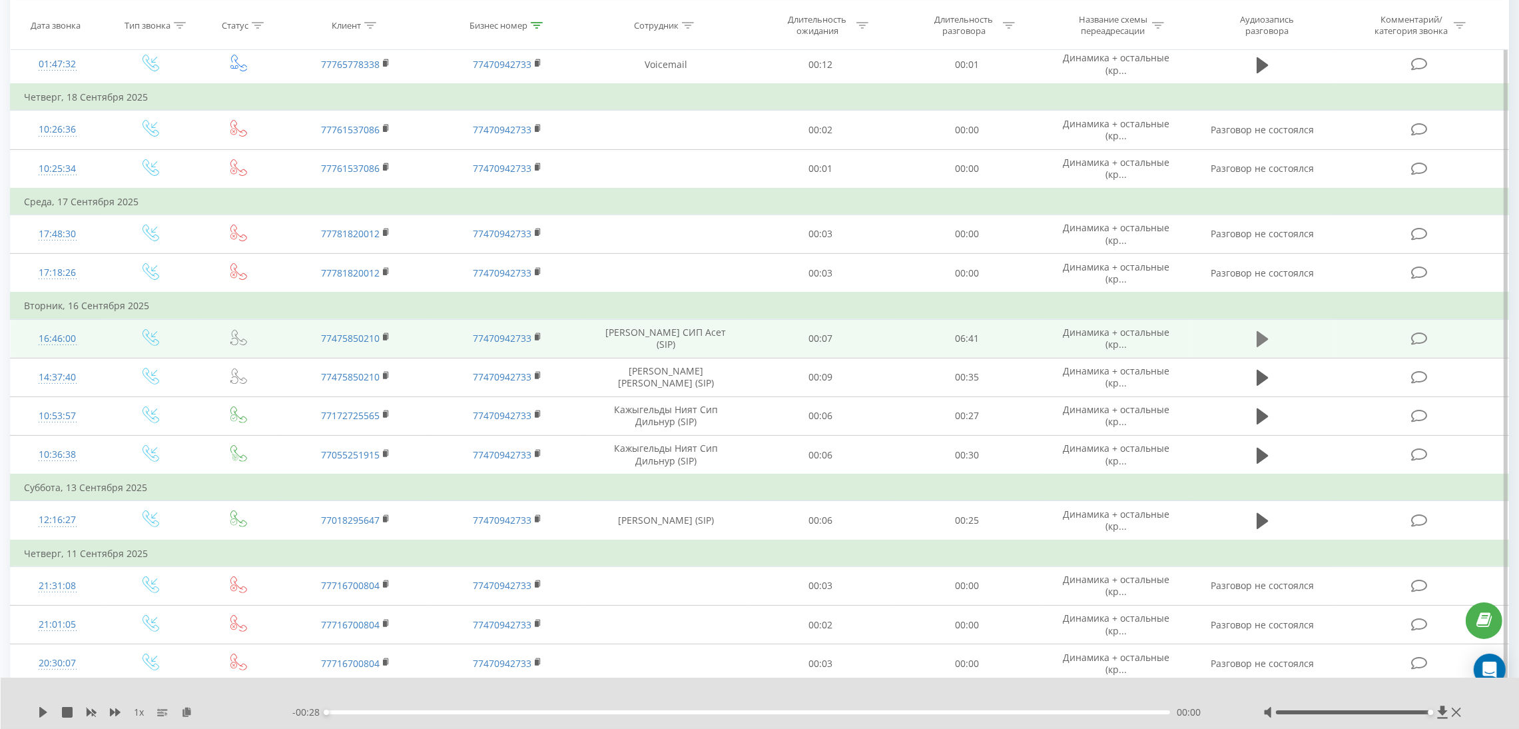
click at [1251, 347] on td at bounding box center [1262, 338] width 141 height 39
click at [1260, 342] on icon at bounding box center [1263, 339] width 12 height 16
click at [442, 713] on div "00:02" at bounding box center [748, 712] width 844 height 4
click at [1253, 330] on button at bounding box center [1263, 339] width 20 height 20
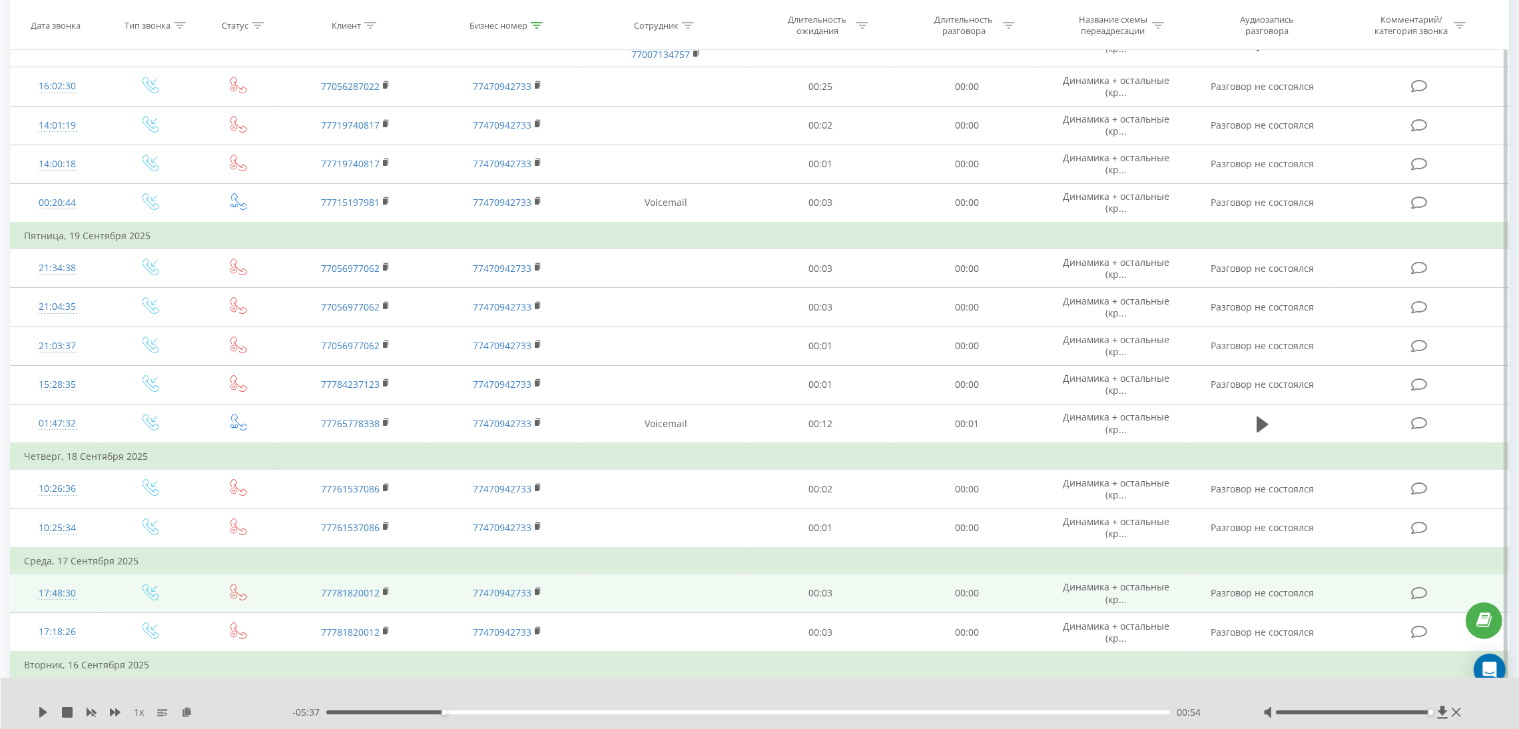
scroll to position [299, 0]
